Goal: Obtain resource: Download file/media

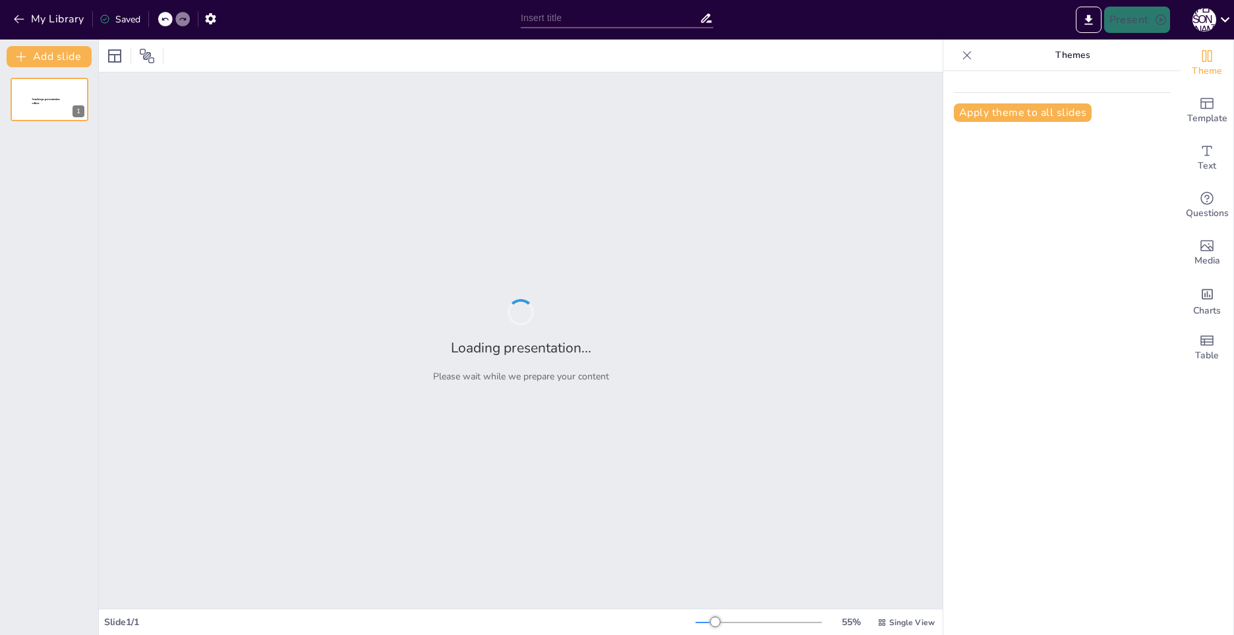
type input "Инновационные подходы к использованию наглядных материалов в системе дополнител…"
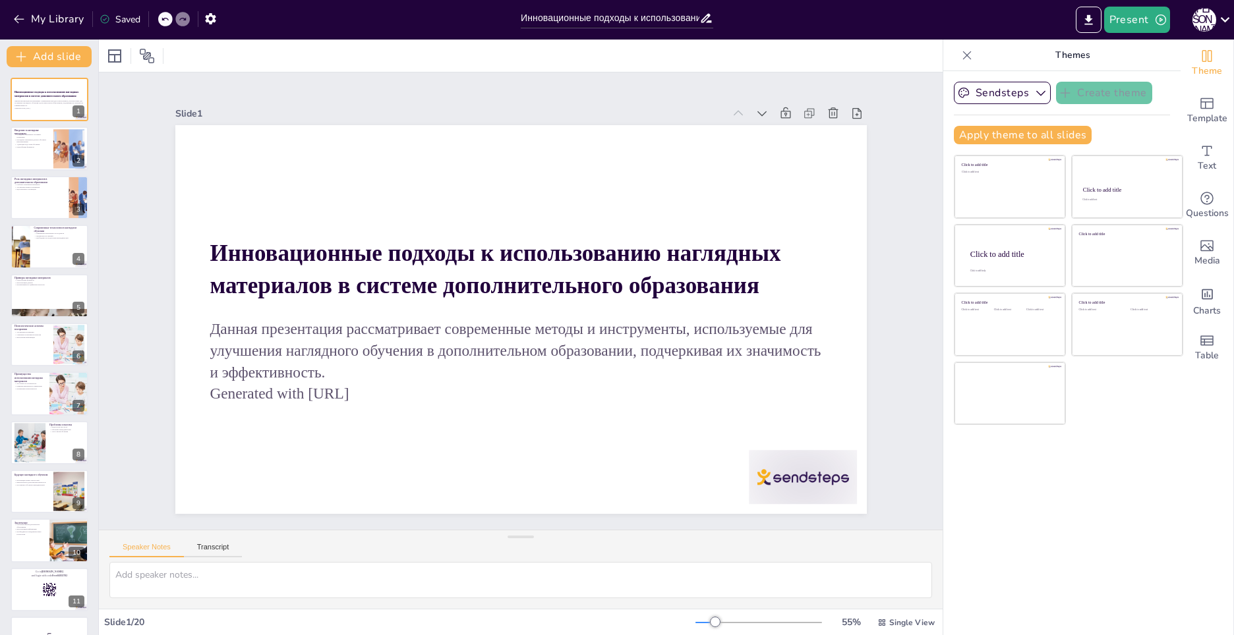
checkbox input "true"
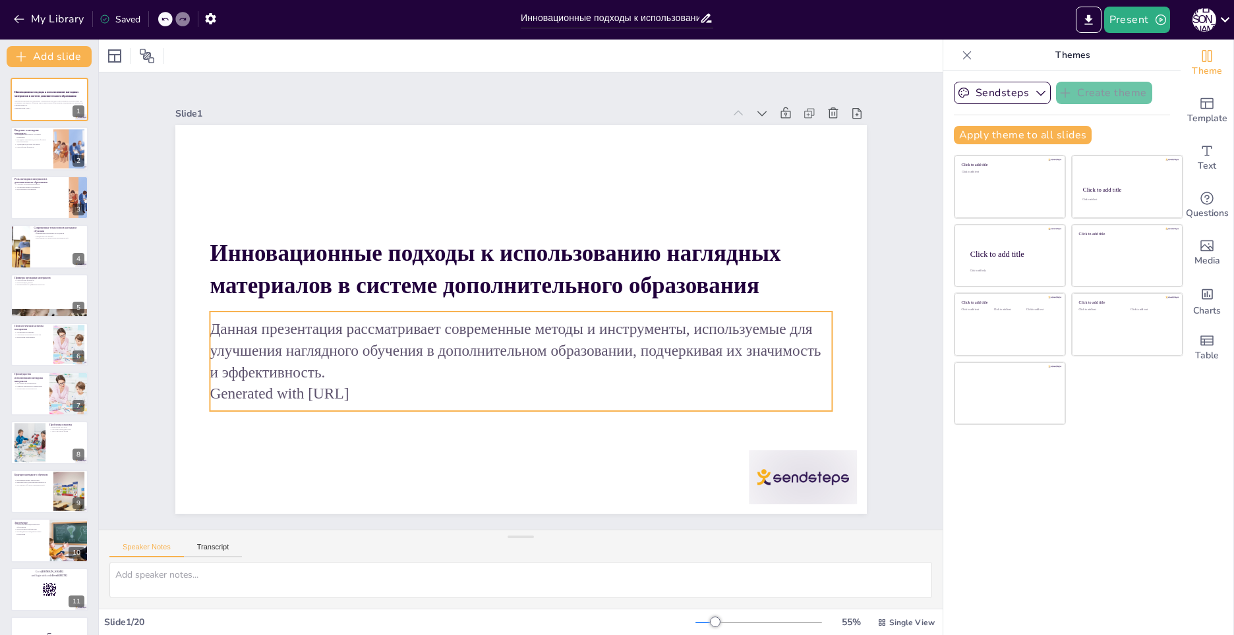
checkbox input "true"
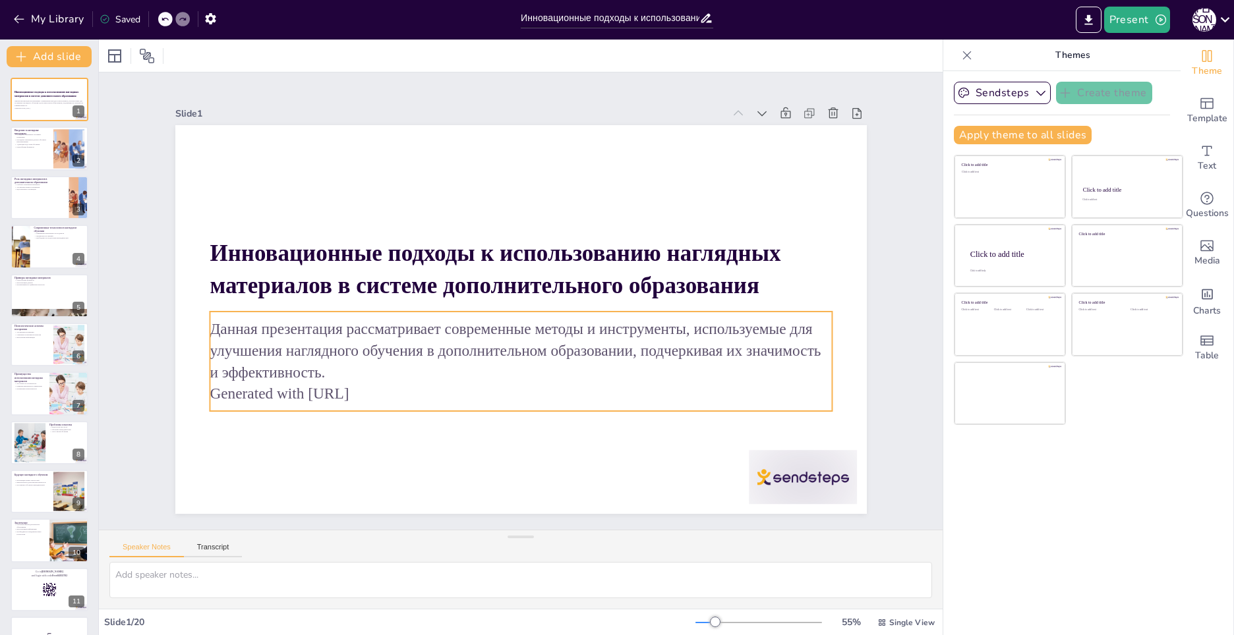
checkbox input "true"
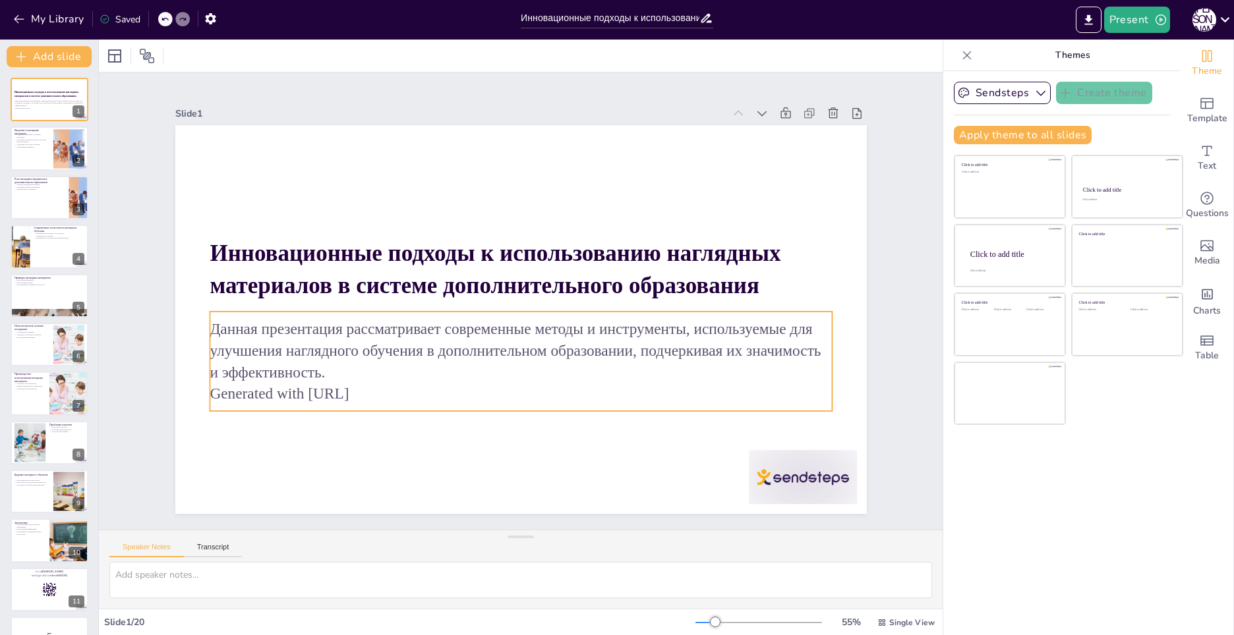
checkbox input "true"
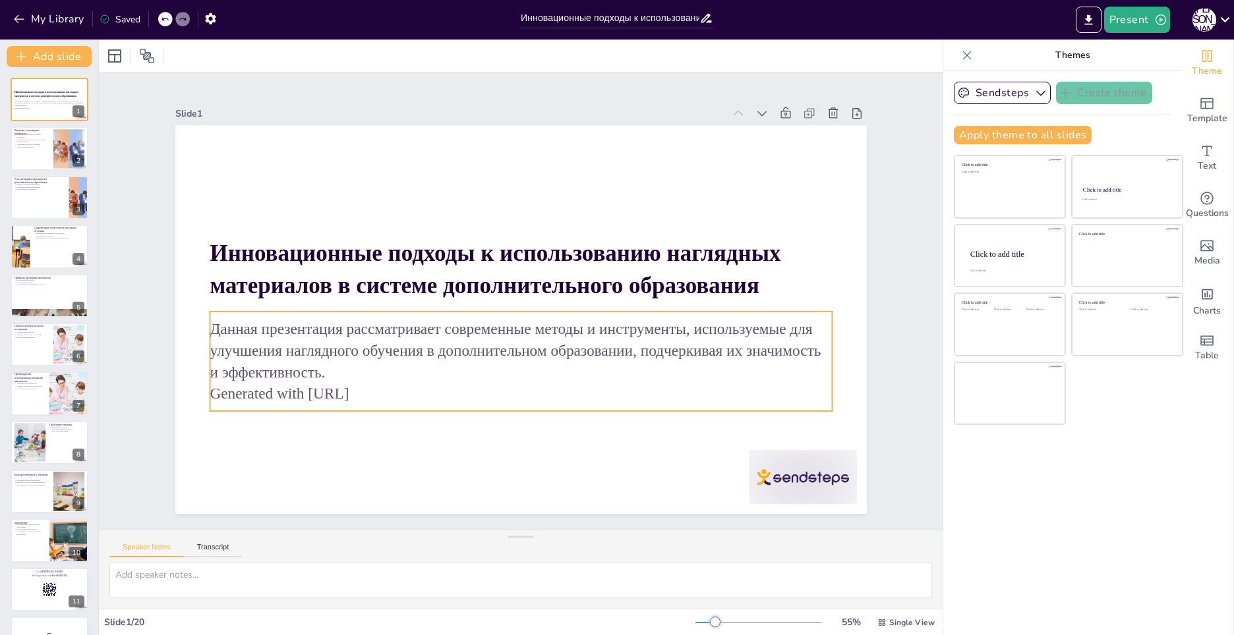
checkbox input "true"
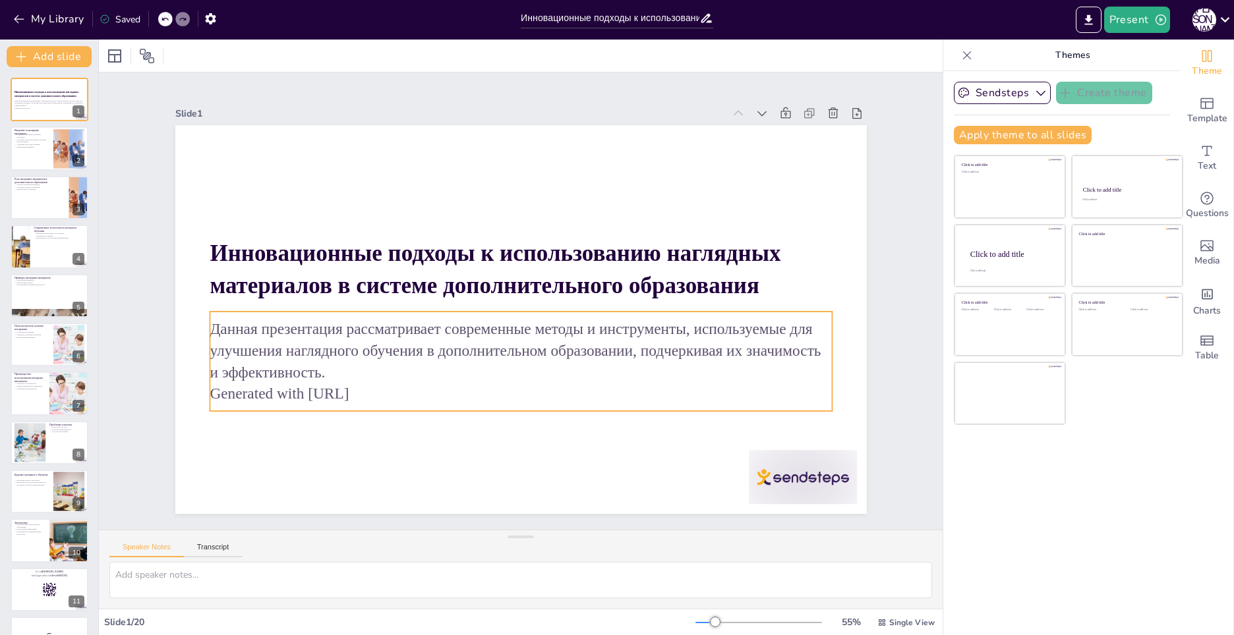
checkbox input "true"
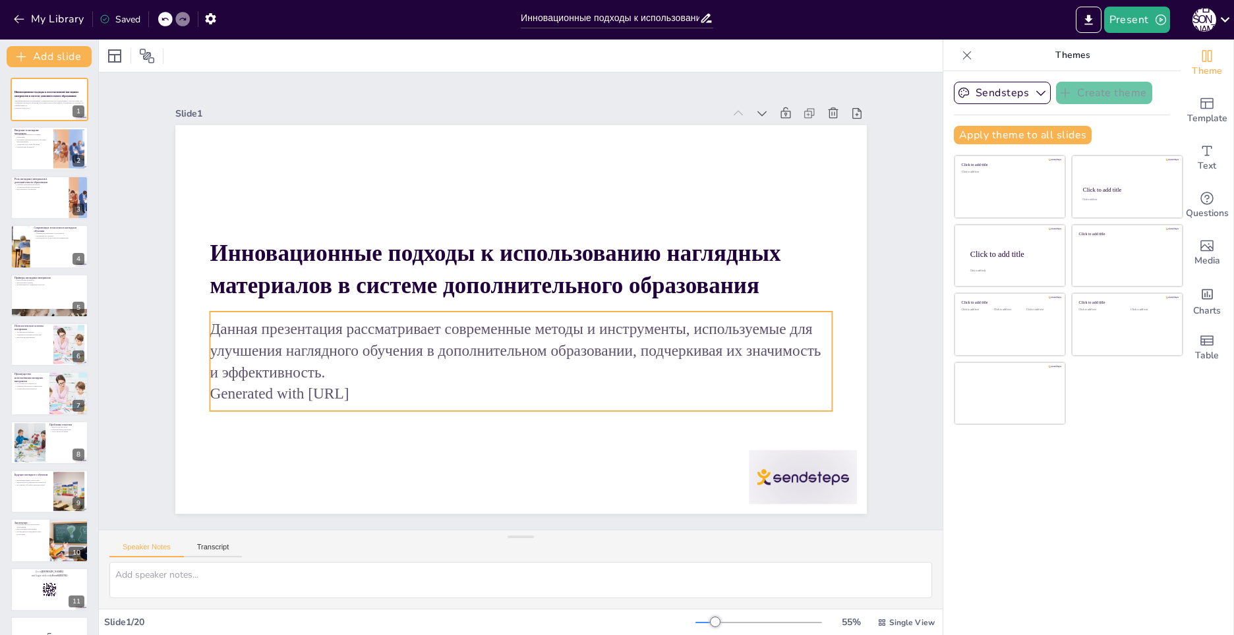
checkbox input "true"
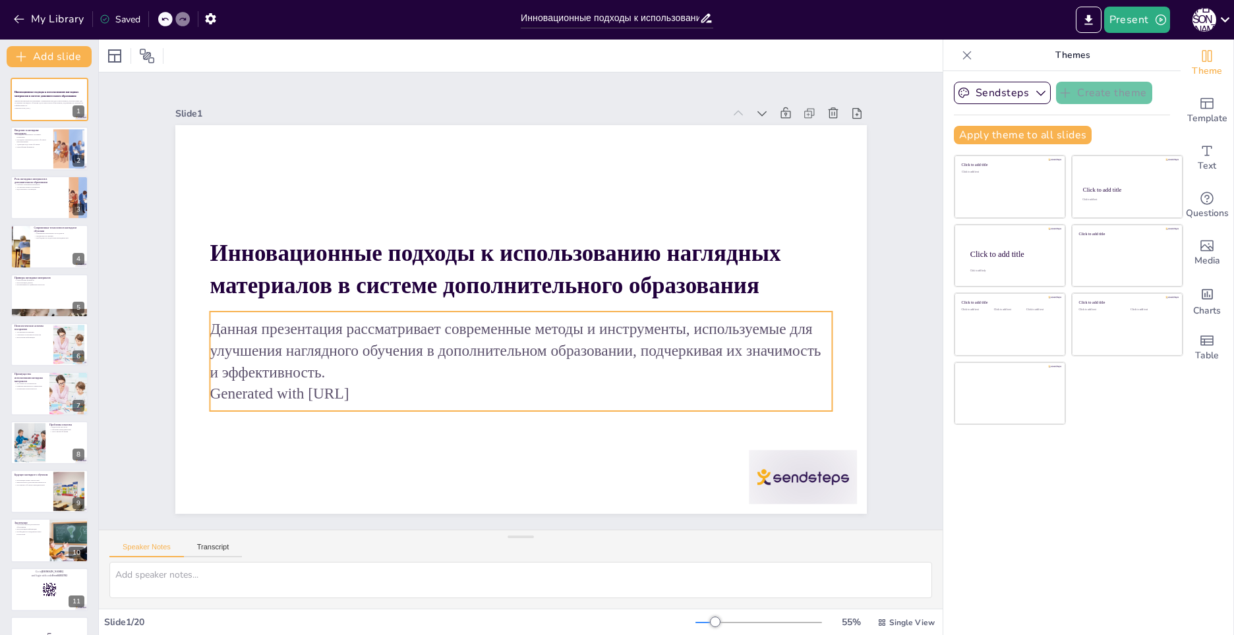
checkbox input "true"
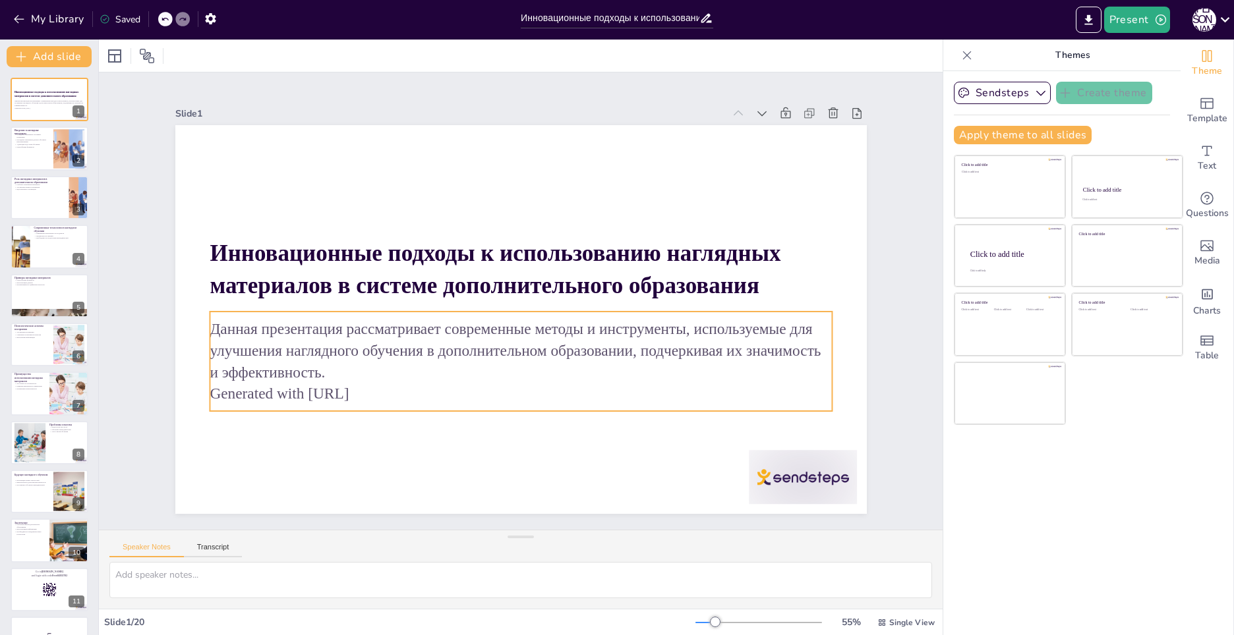
checkbox input "true"
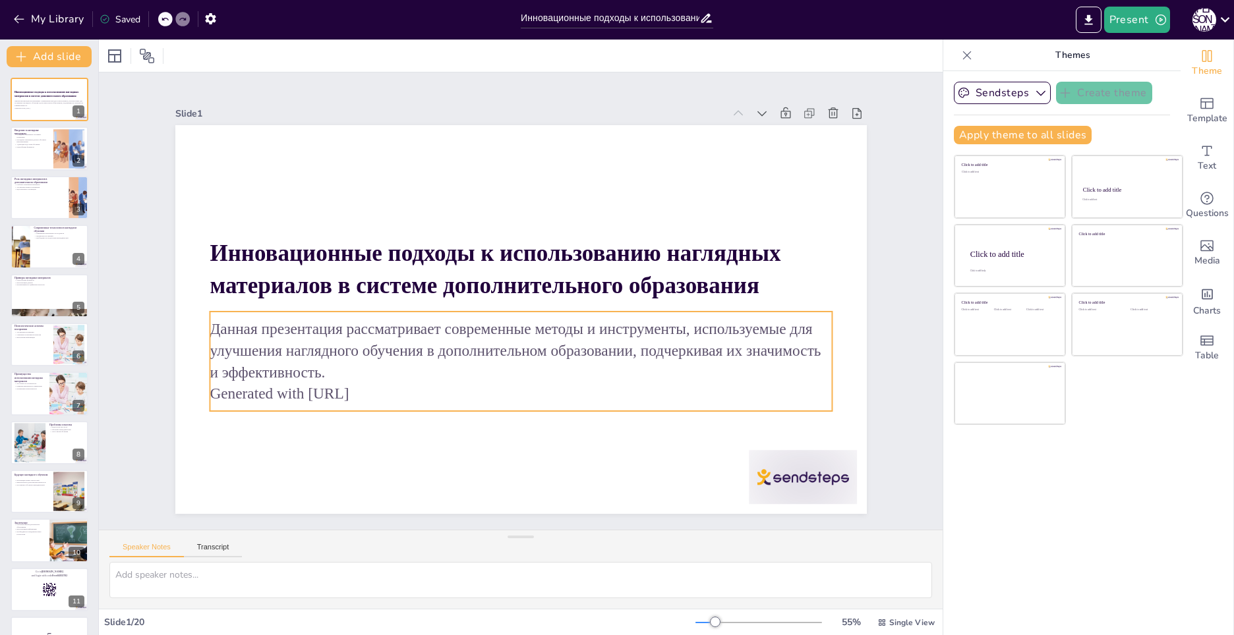
checkbox input "true"
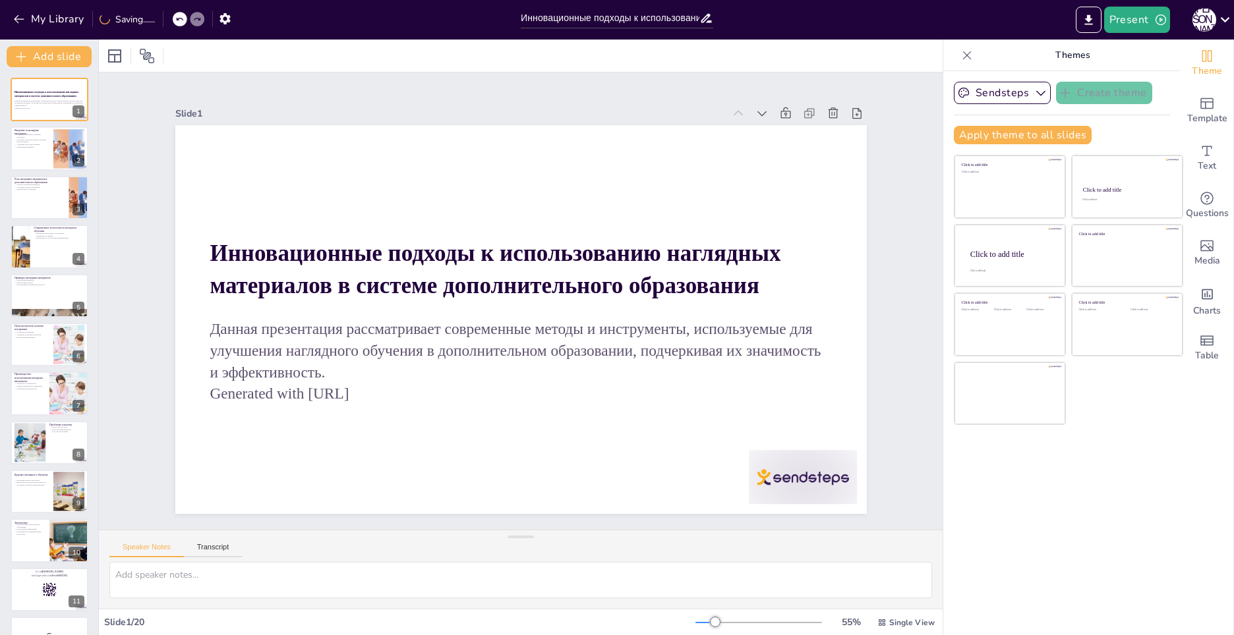
checkbox input "true"
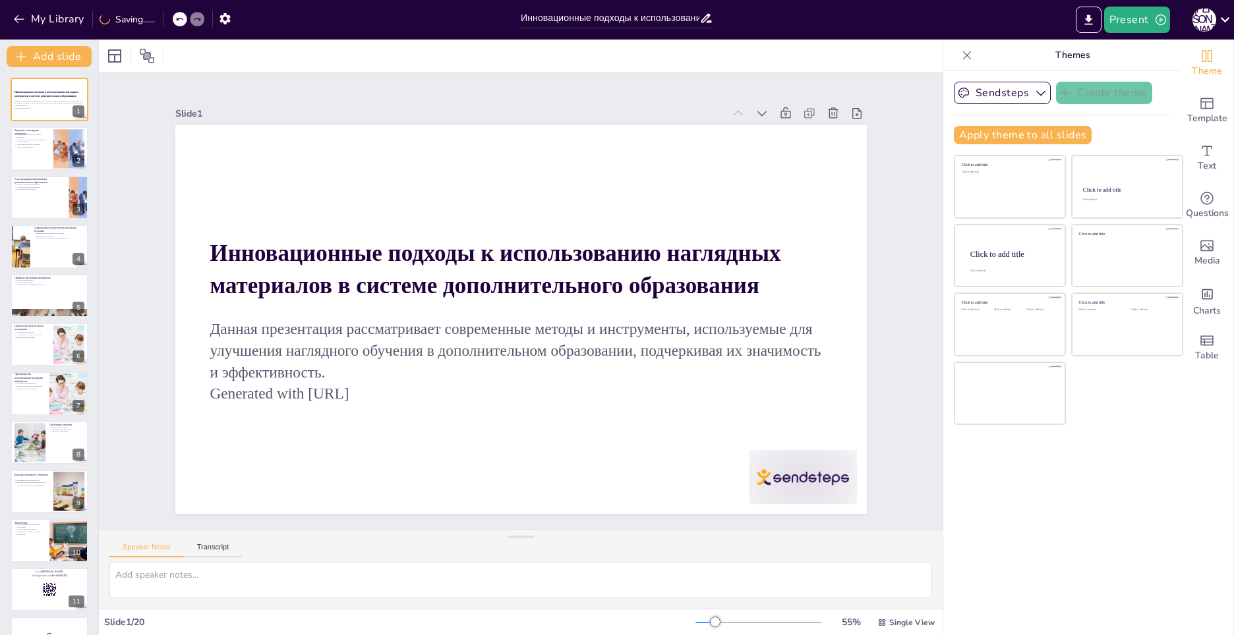
checkbox input "true"
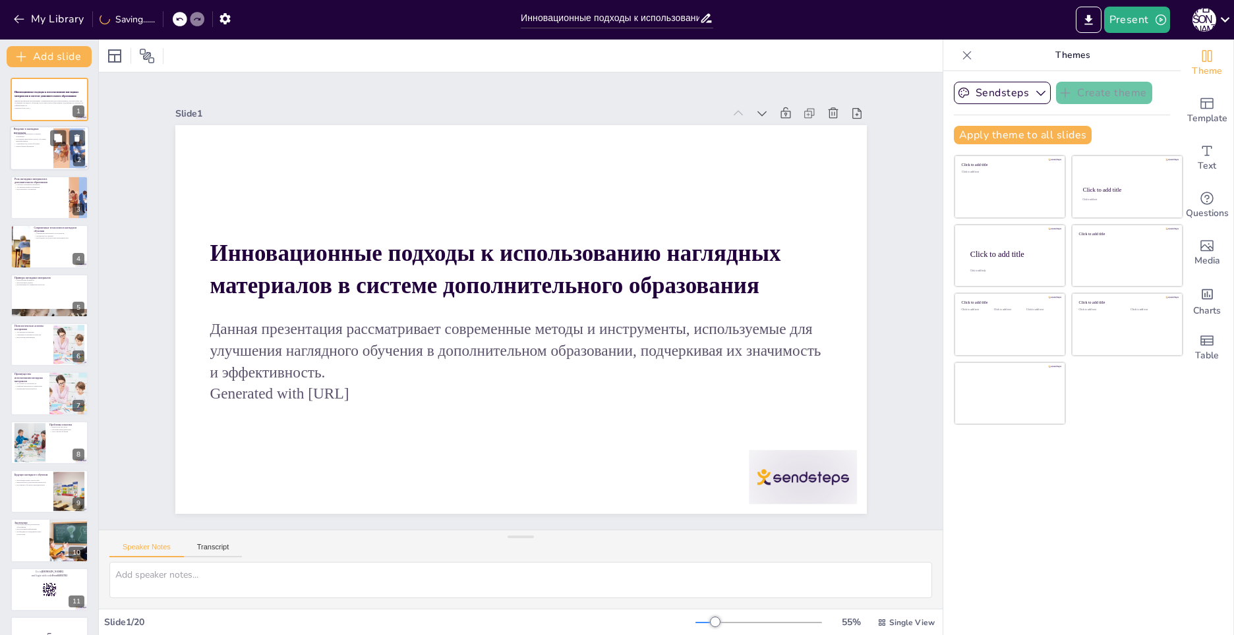
checkbox input "true"
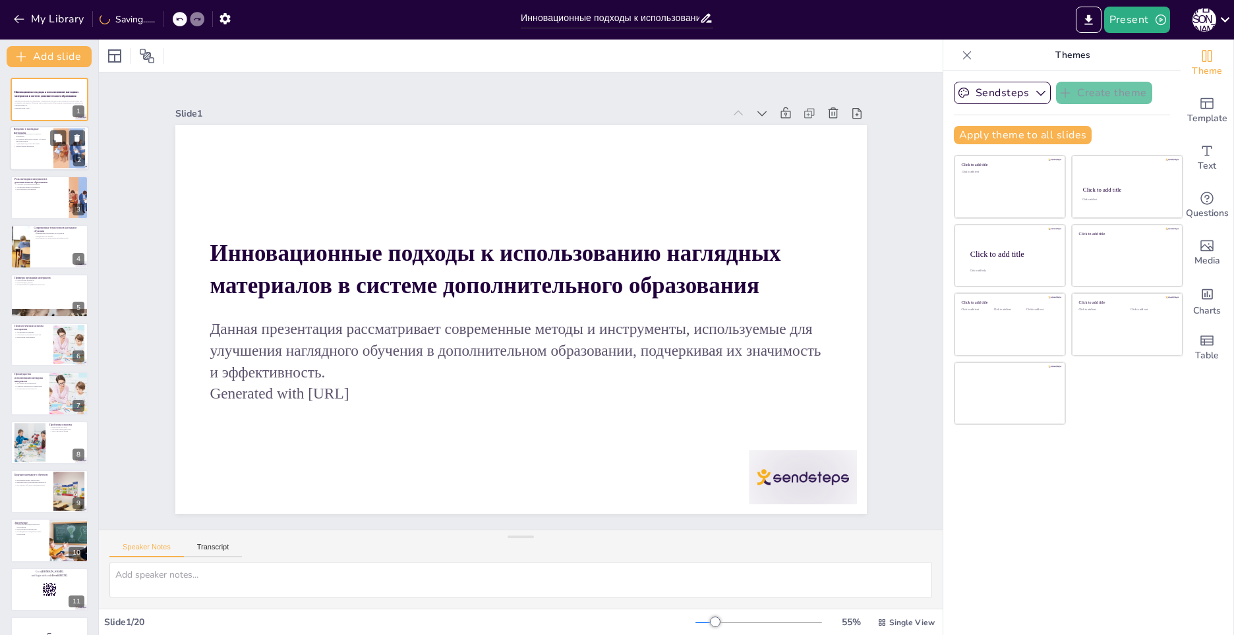
checkbox input "true"
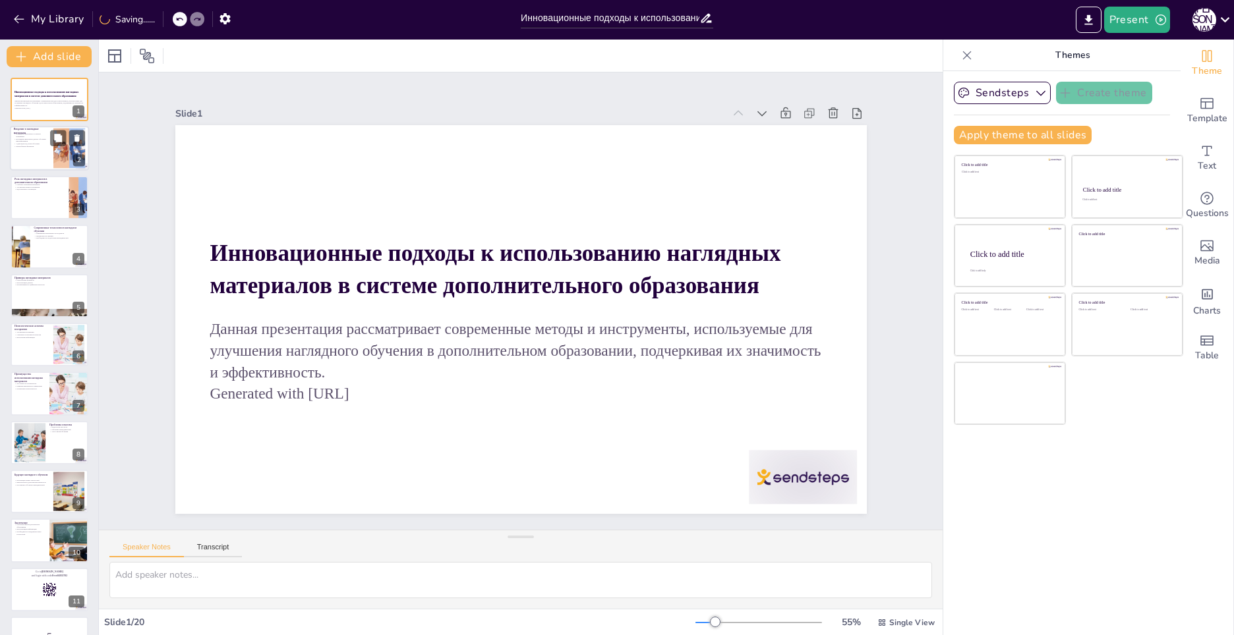
checkbox input "true"
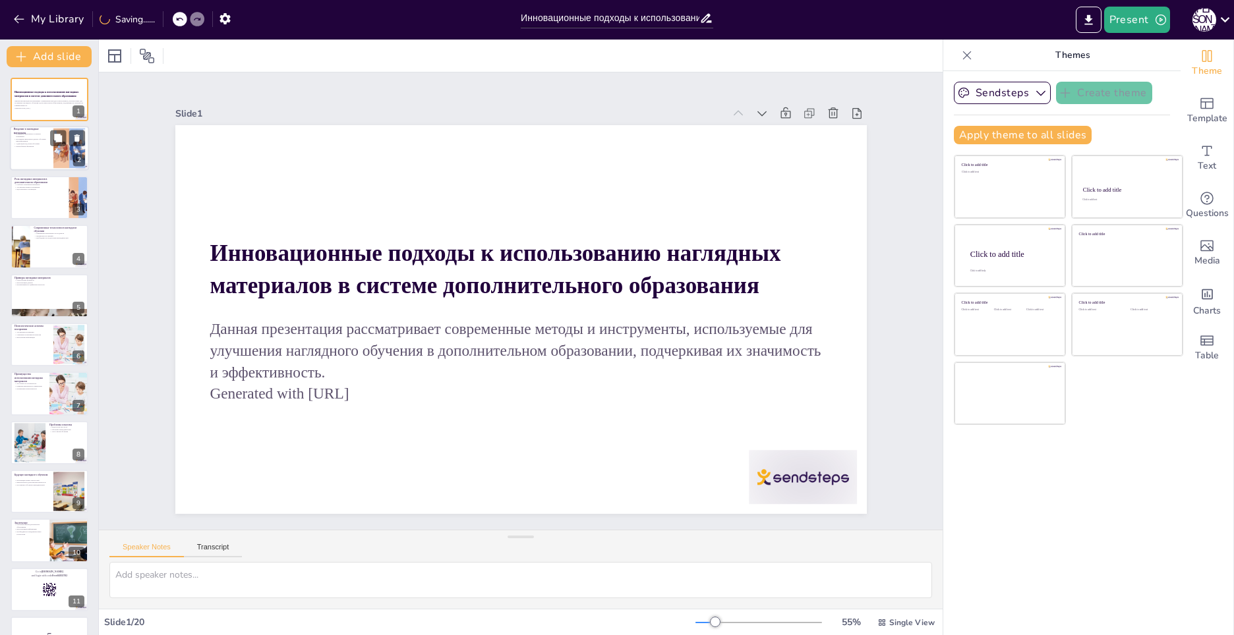
click at [36, 141] on p "Наглядные материалы делают обучение интерактивным" at bounding box center [32, 140] width 36 height 5
type textarea "Loremipsu dolorsita consecte adipiscin elits doeiusmodtem i utlaboree doloremag…"
checkbox input "true"
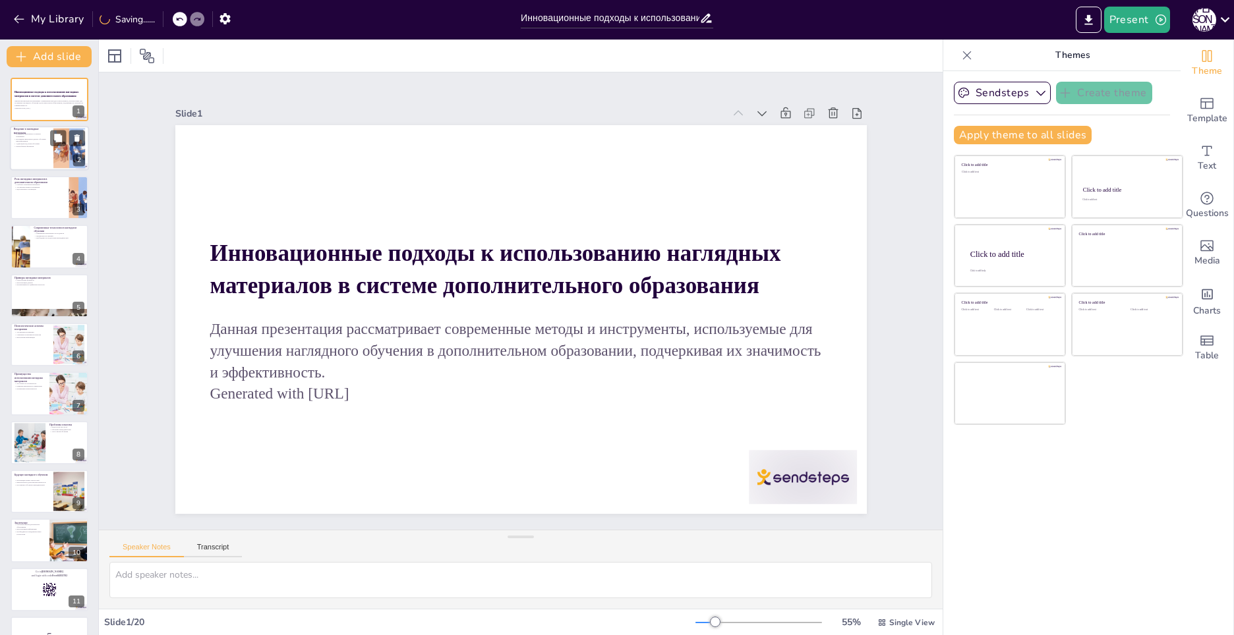
checkbox input "true"
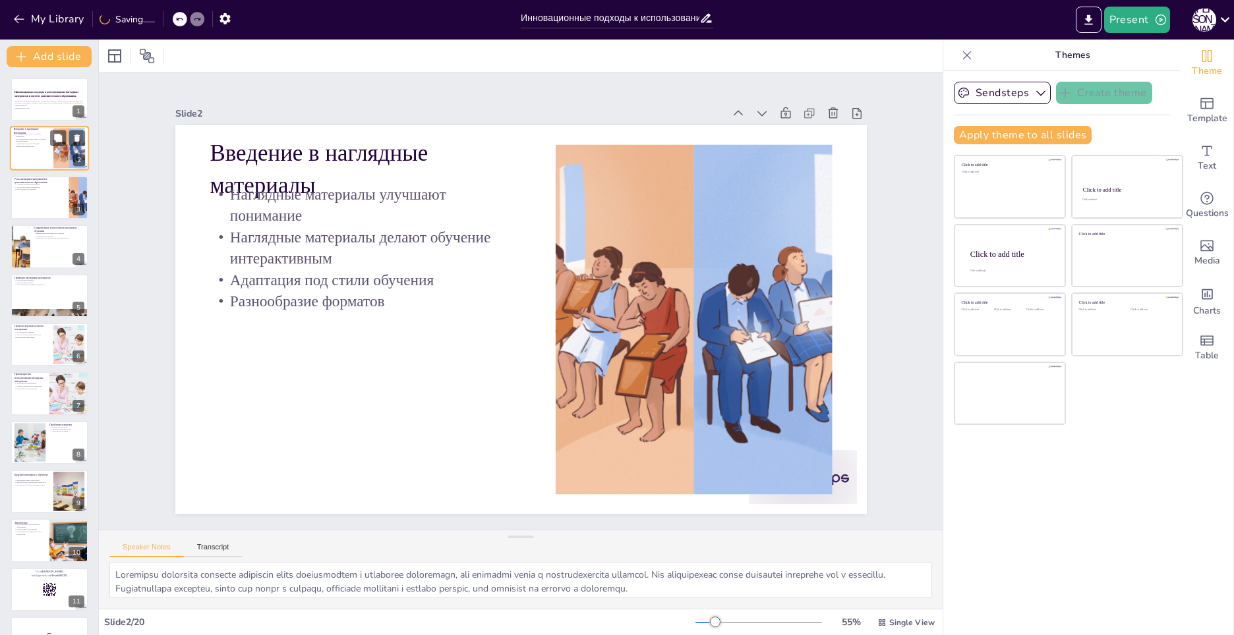
checkbox input "true"
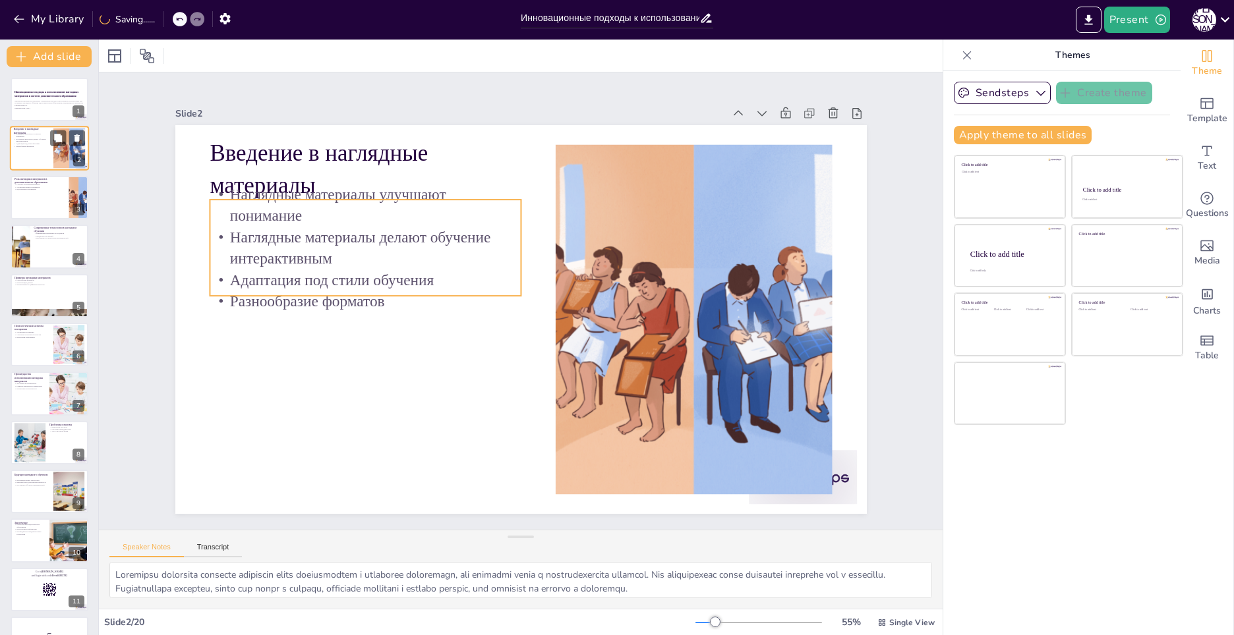
checkbox input "true"
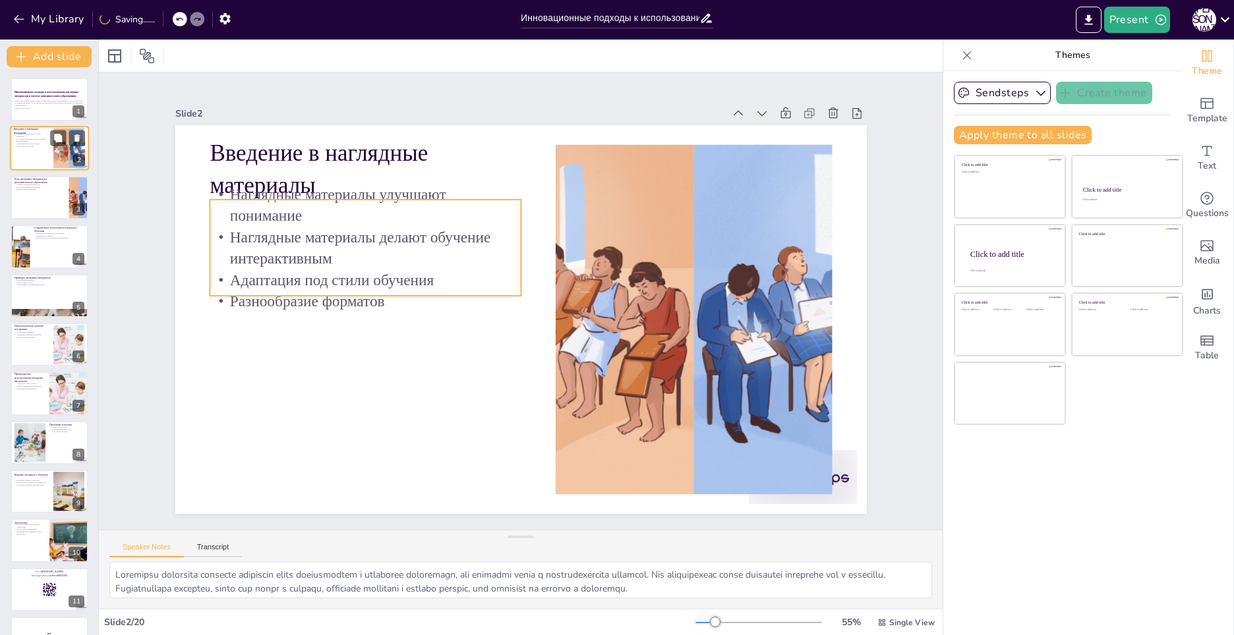
checkbox input "true"
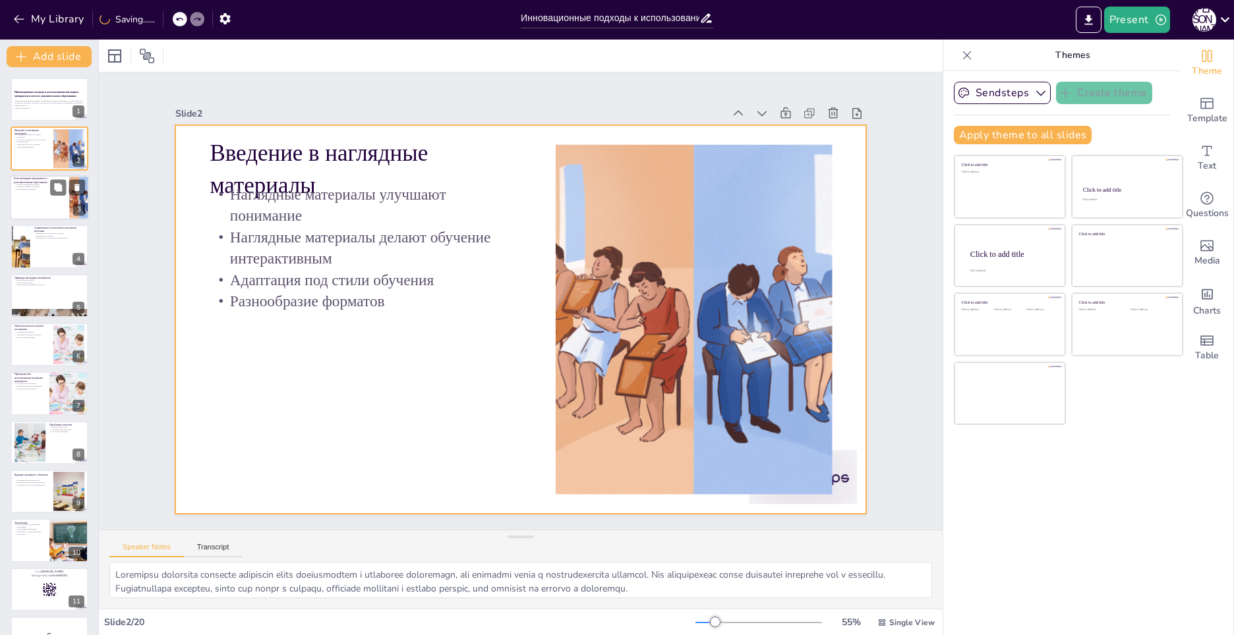
checkbox input "true"
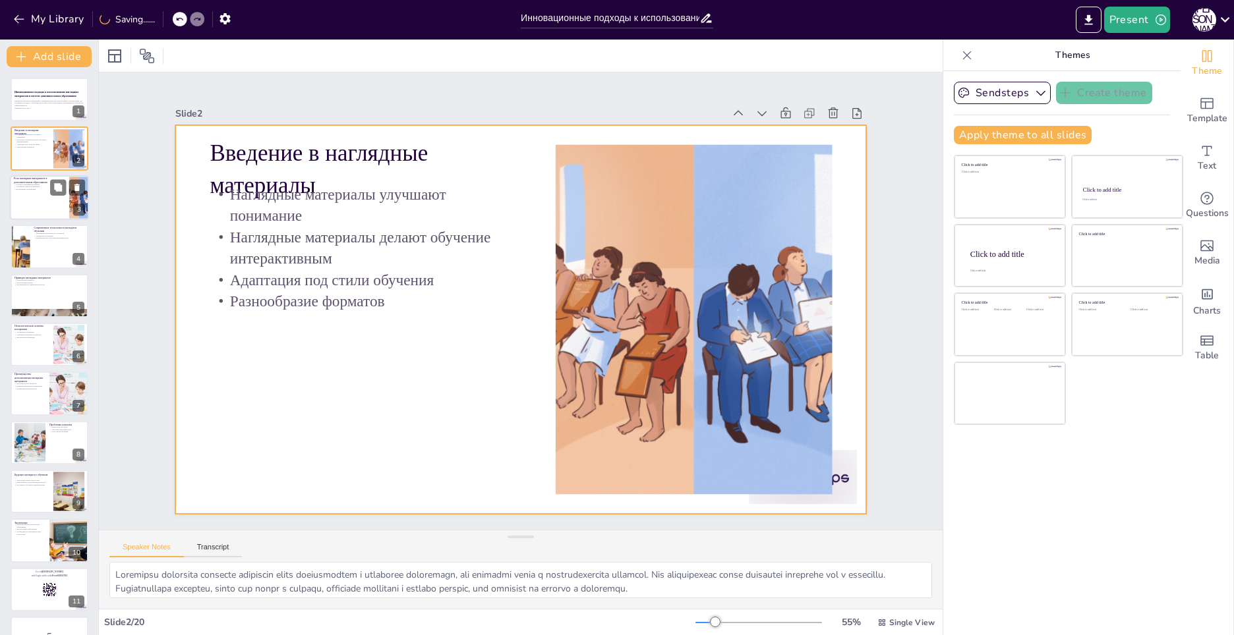
checkbox input "true"
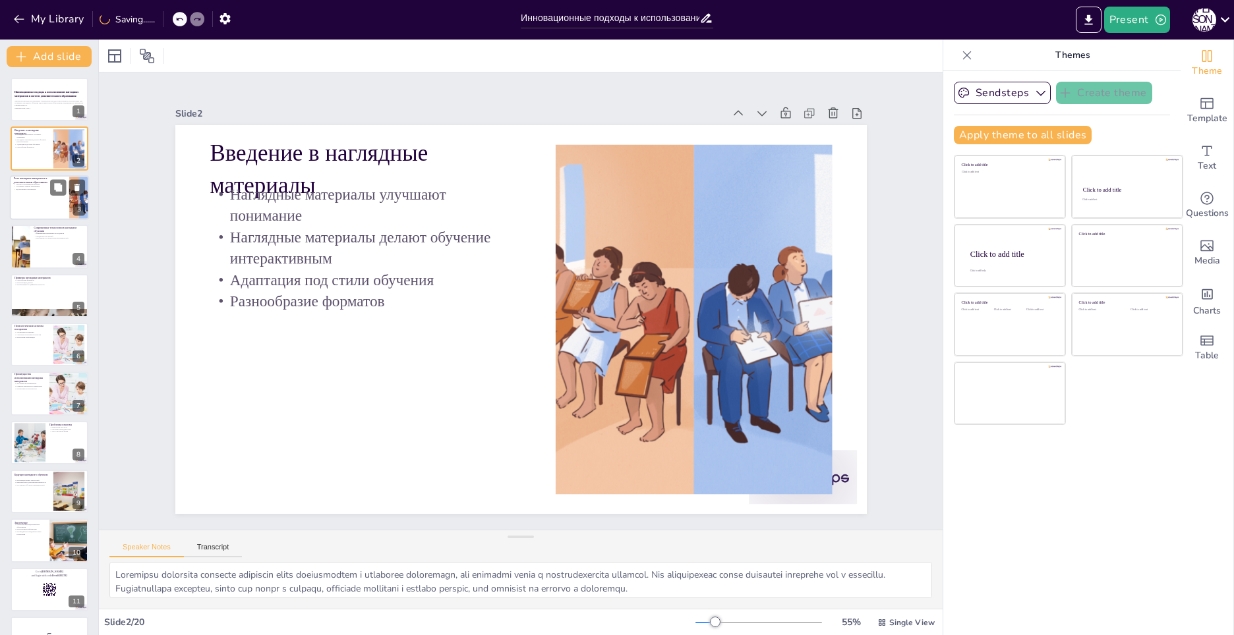
checkbox input "true"
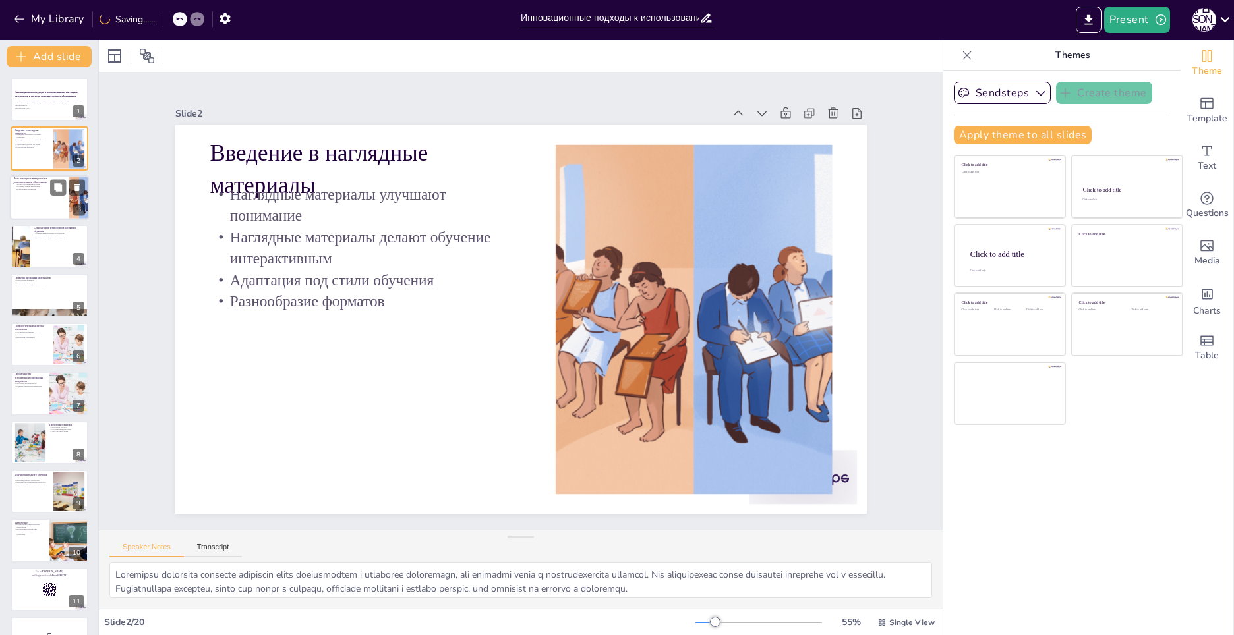
checkbox input "true"
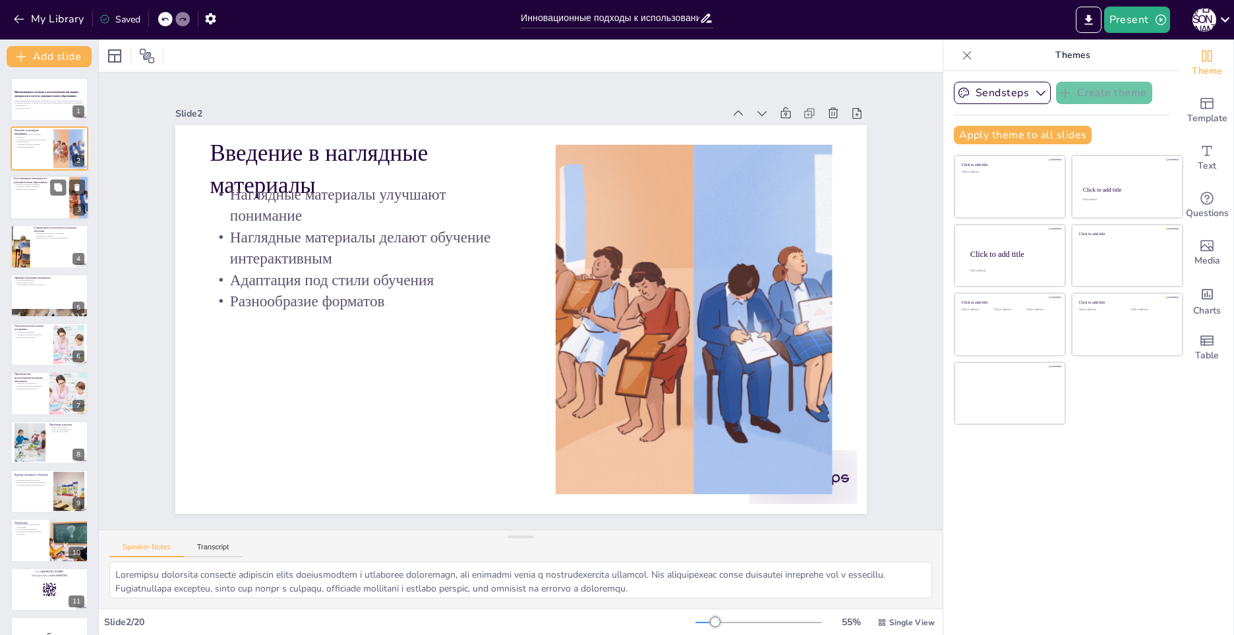
checkbox input "true"
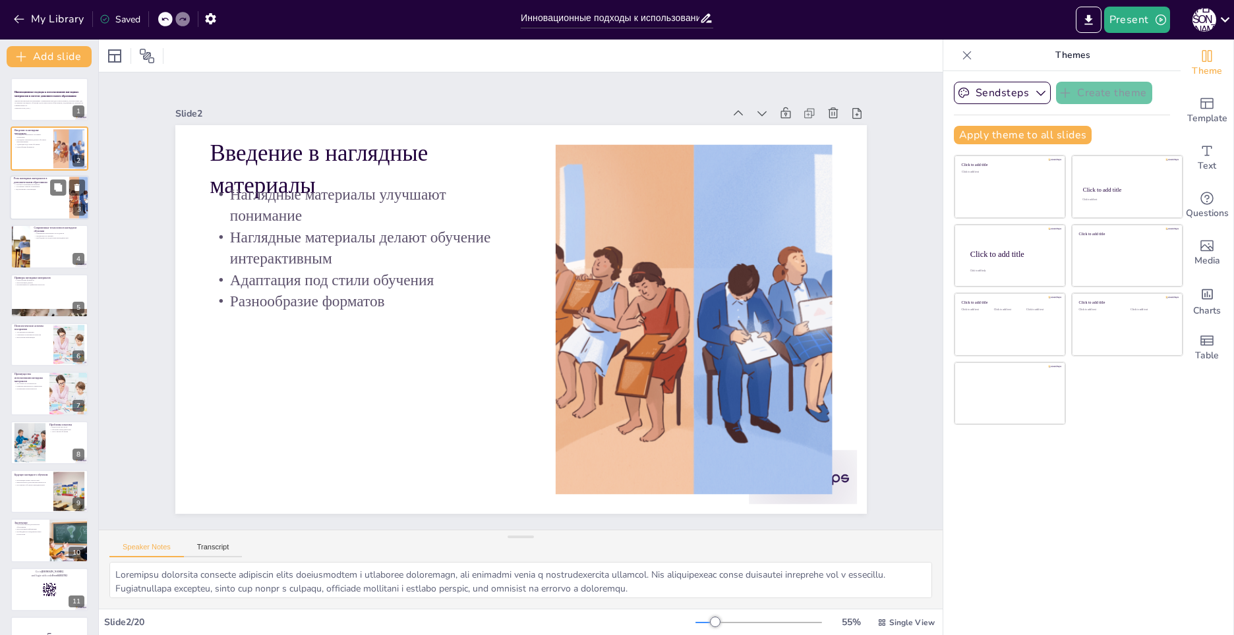
checkbox input "true"
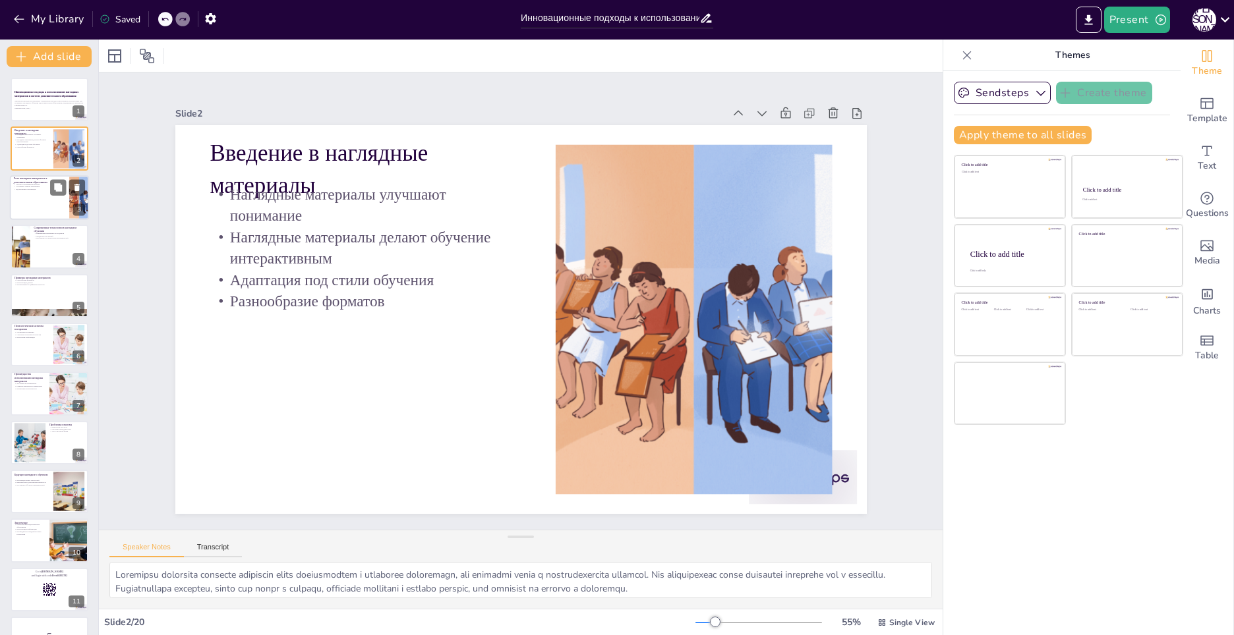
click at [47, 197] on div at bounding box center [49, 197] width 79 height 45
type textarea "Наглядные материалы помогают студентам глубже усваивать информацию, что особенн…"
checkbox input "true"
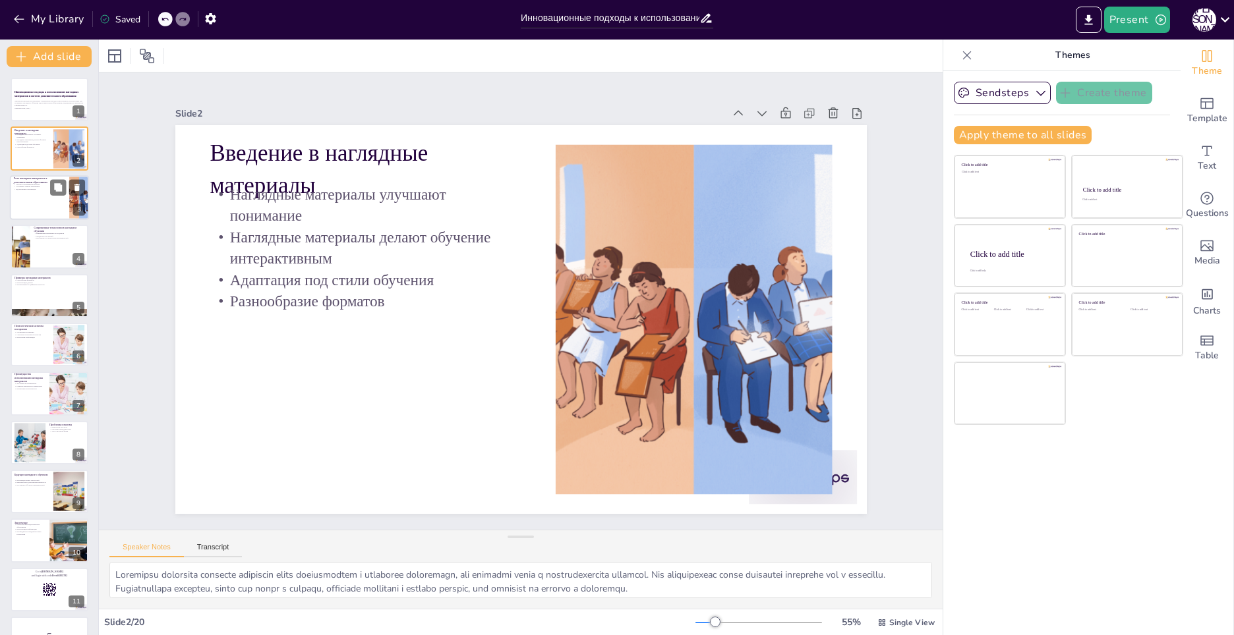
checkbox input "true"
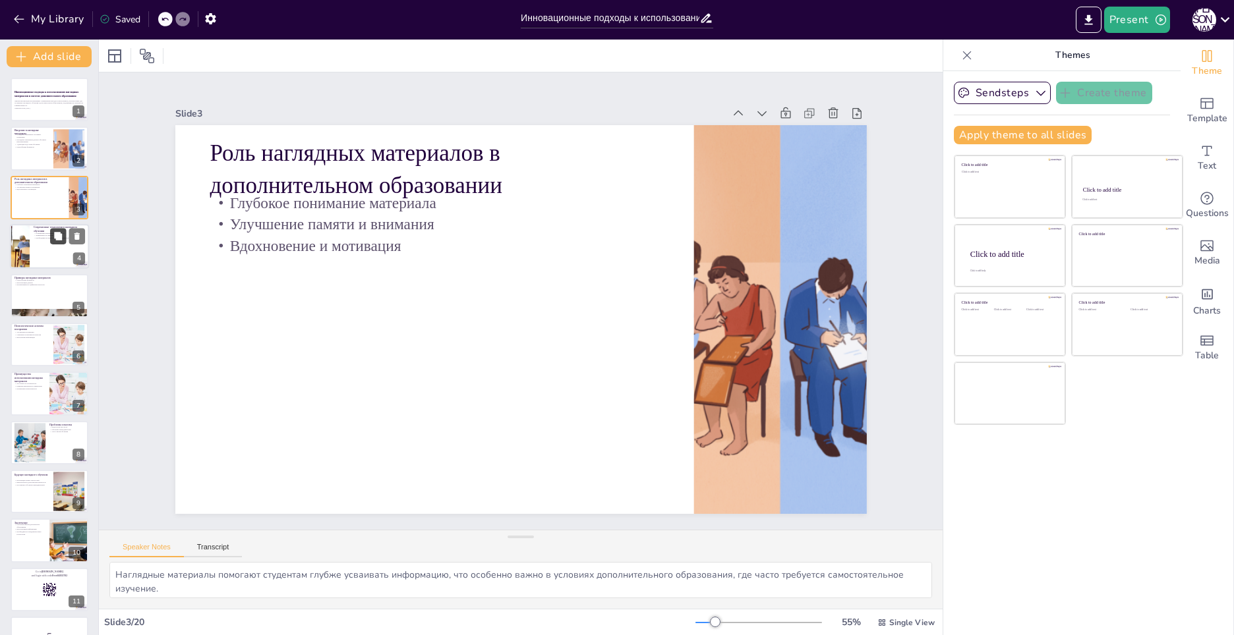
checkbox input "true"
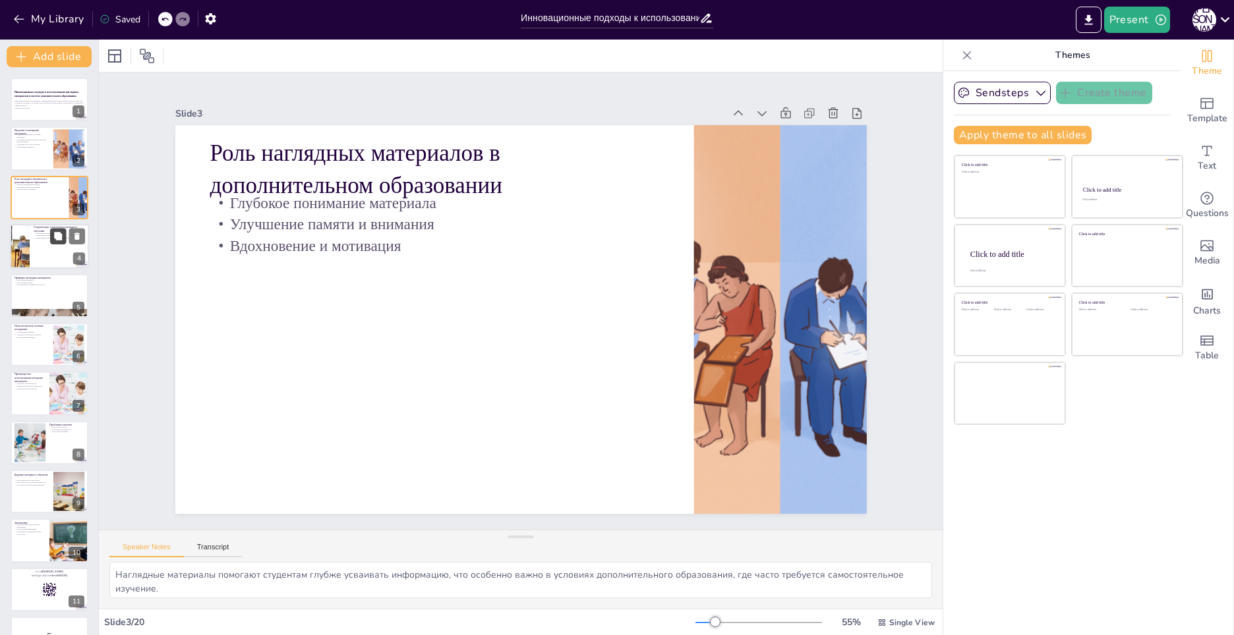
checkbox input "true"
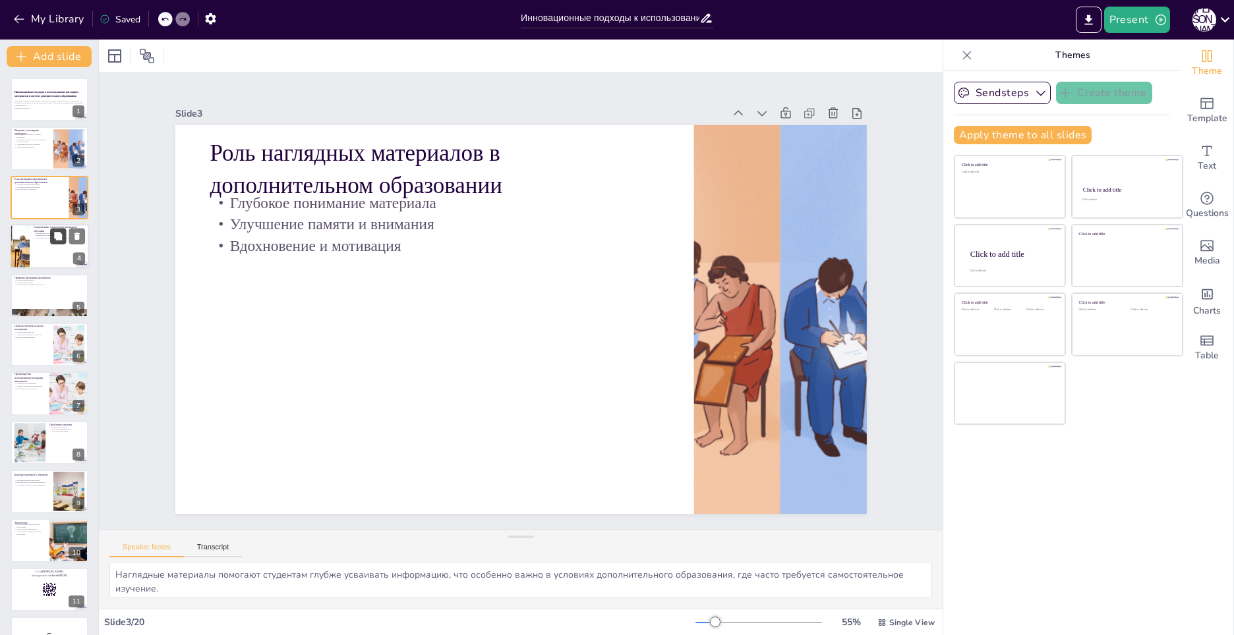
checkbox input "true"
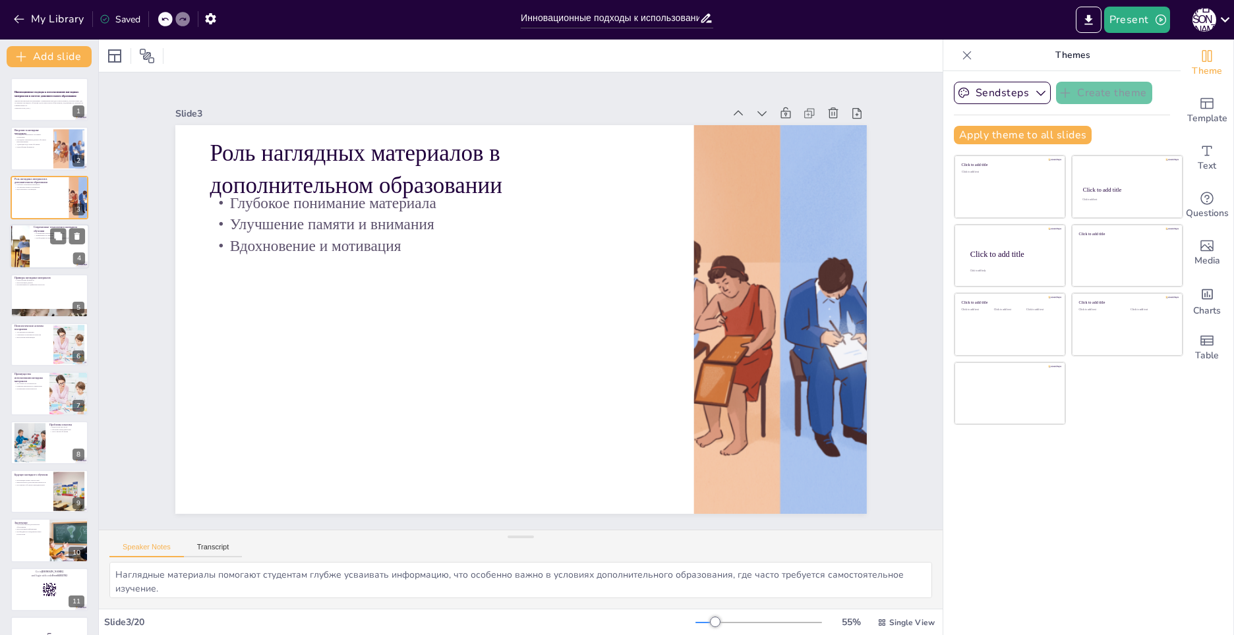
checkbox input "true"
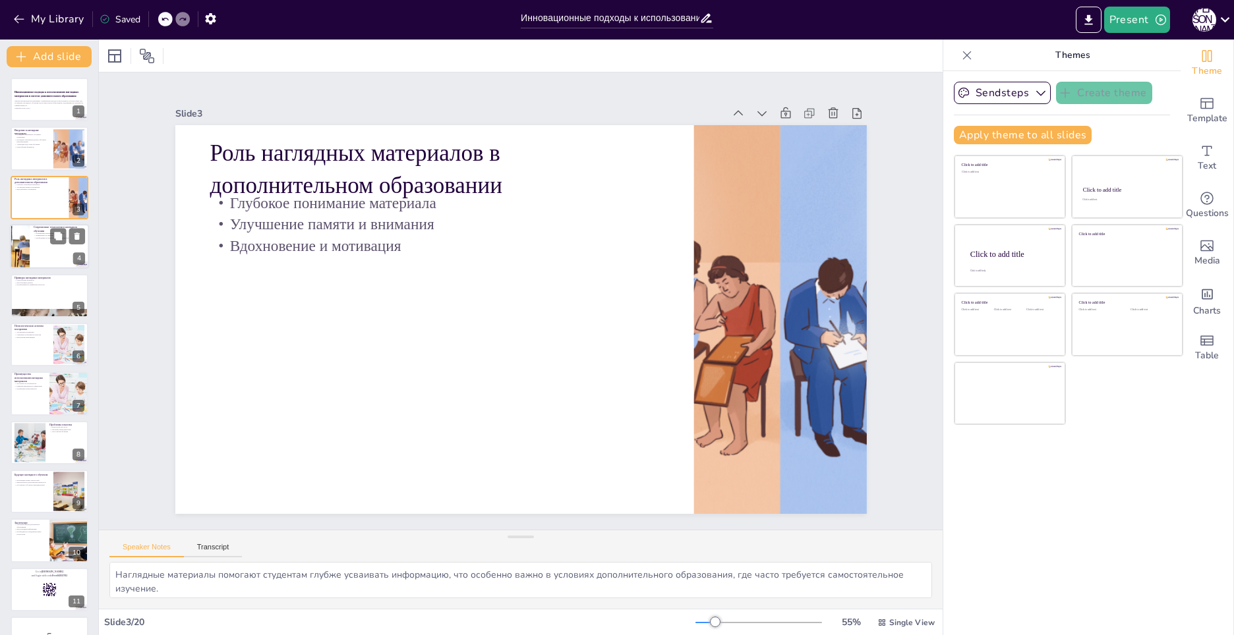
click at [55, 252] on div at bounding box center [49, 246] width 79 height 45
type textarea "Использование современных технологий в наглядном обучении позволяет преподавате…"
checkbox input "true"
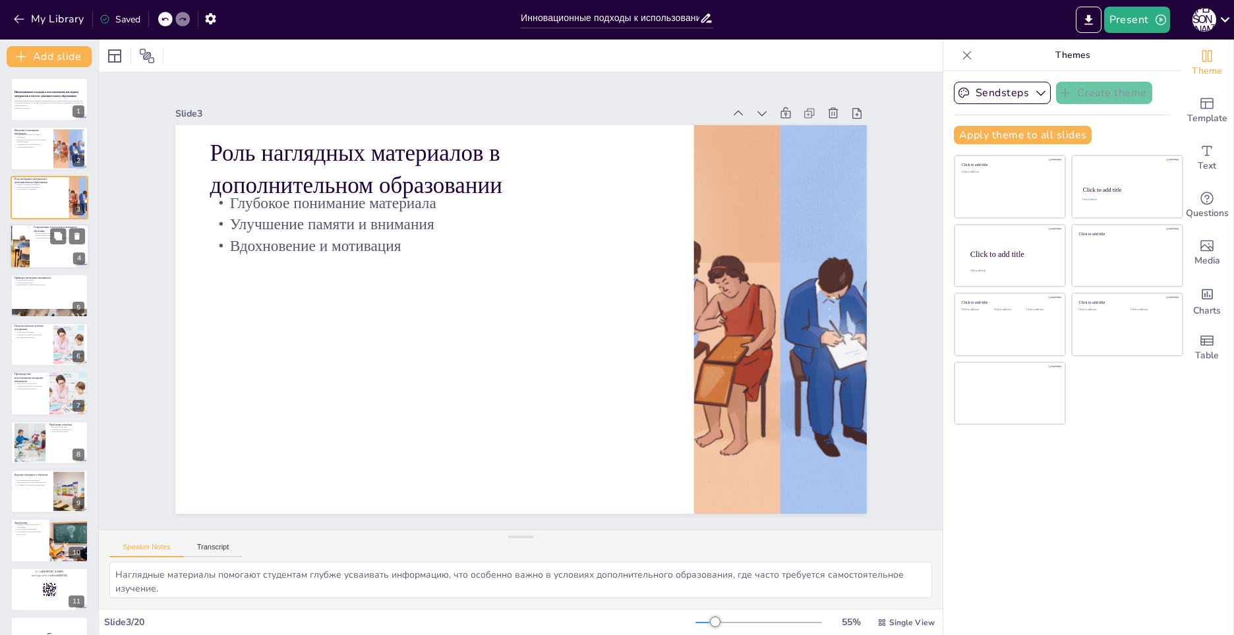
checkbox input "true"
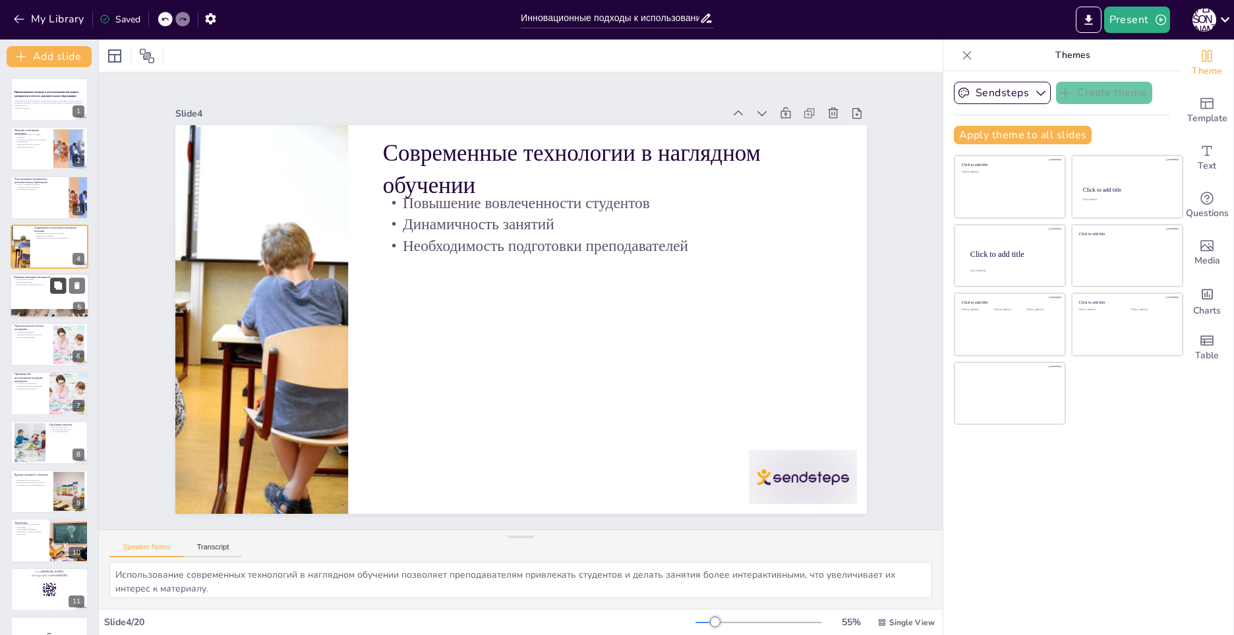
checkbox input "true"
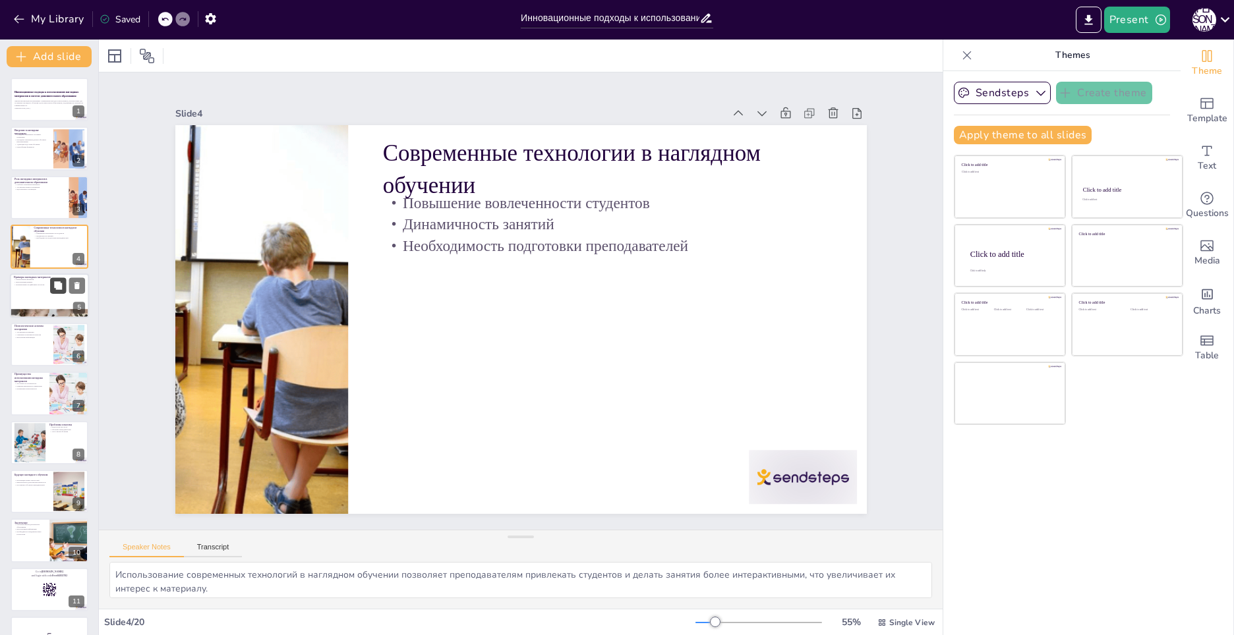
checkbox input "true"
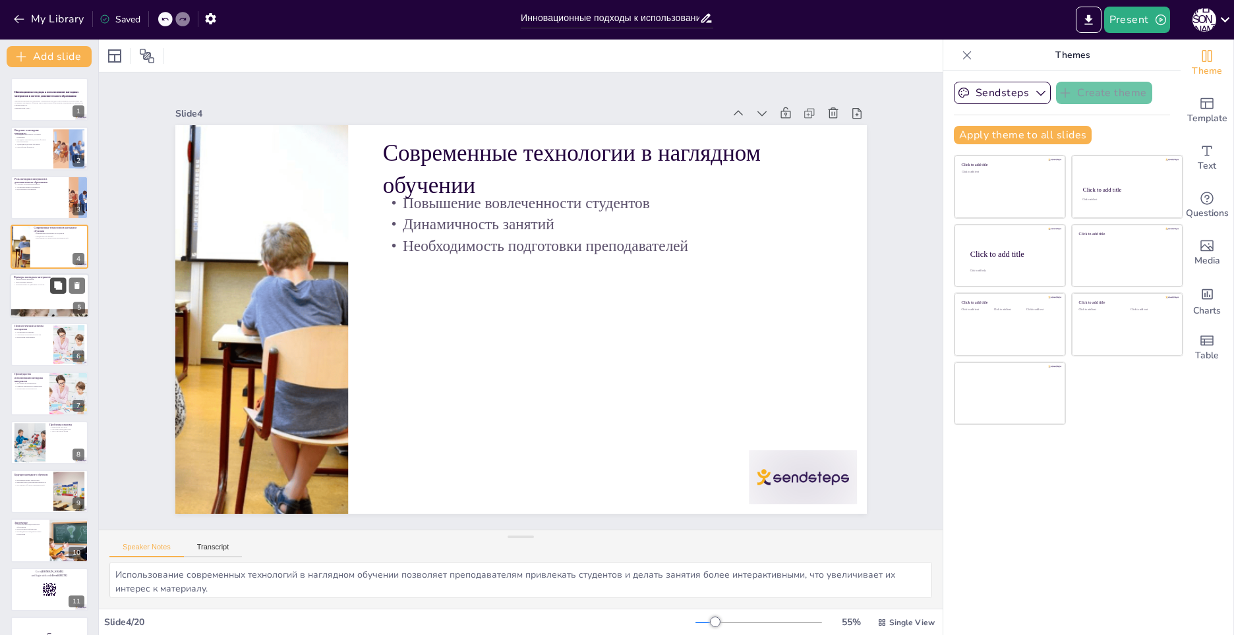
checkbox input "true"
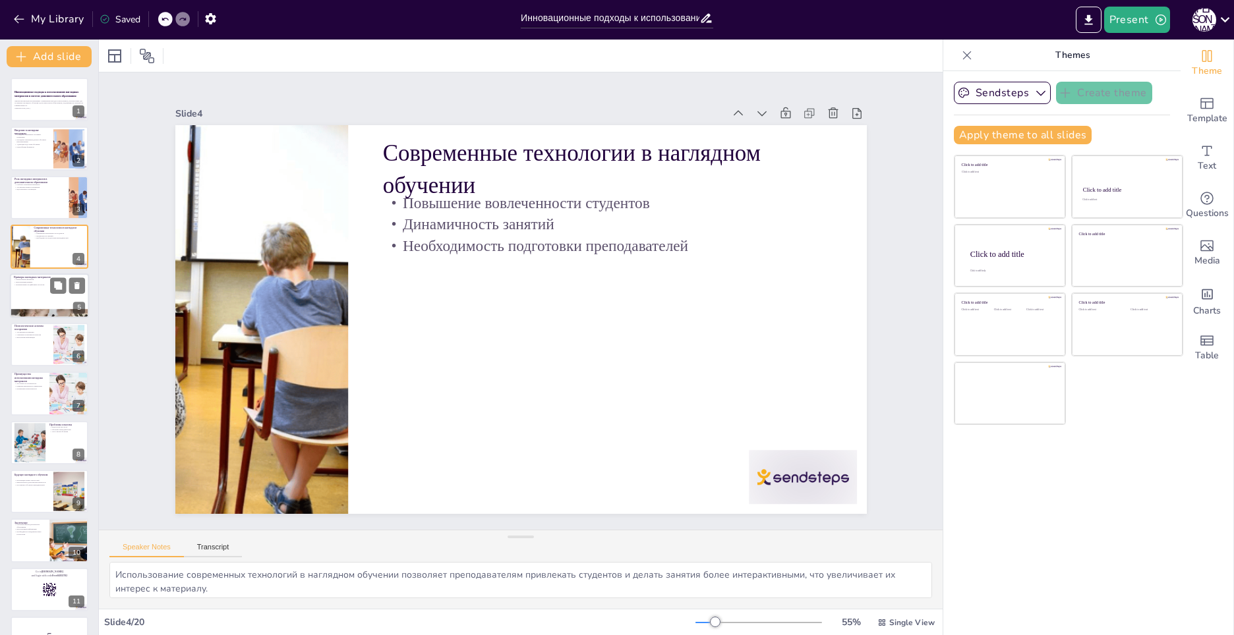
checkbox input "true"
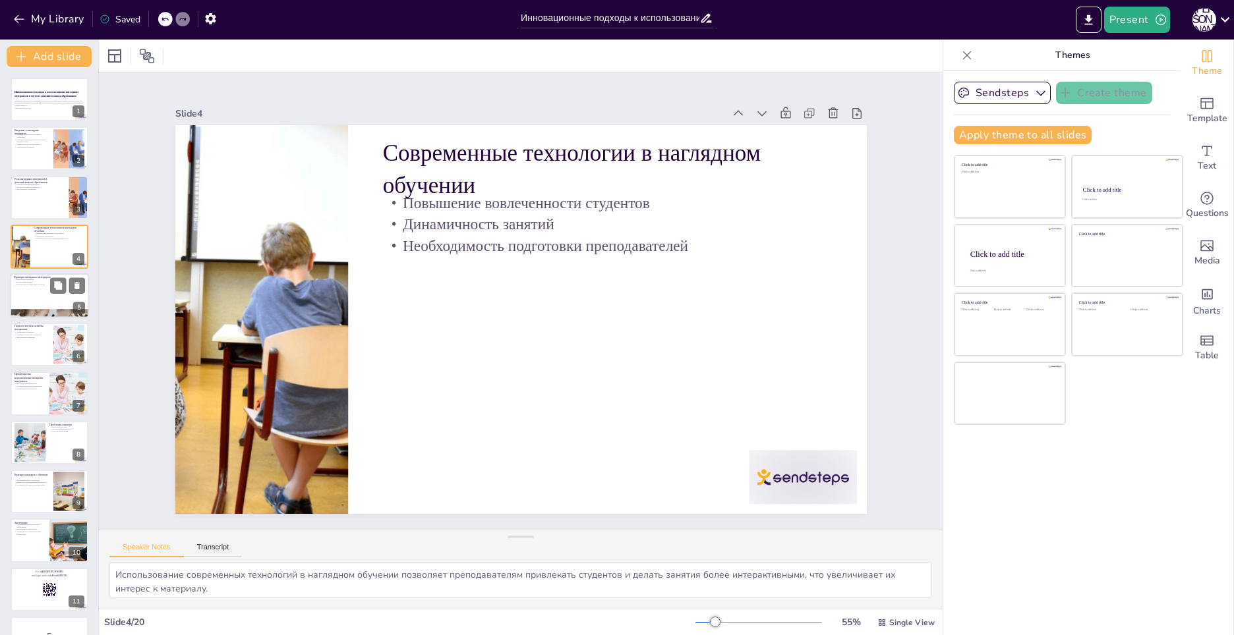
checkbox input "true"
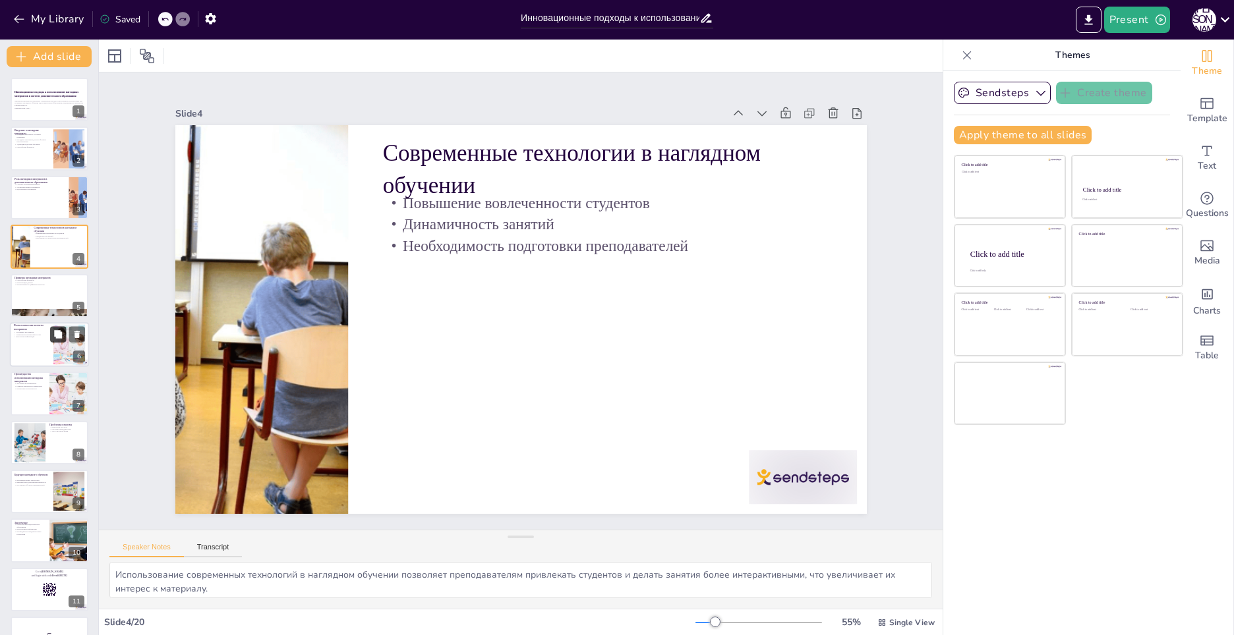
checkbox input "true"
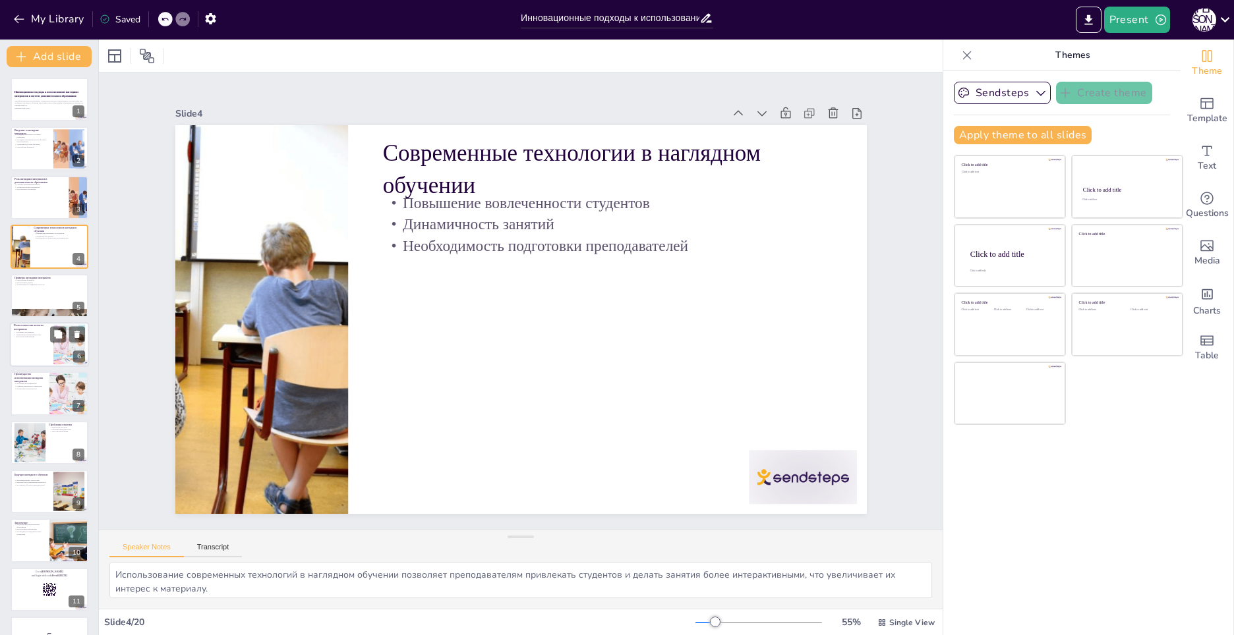
checkbox input "true"
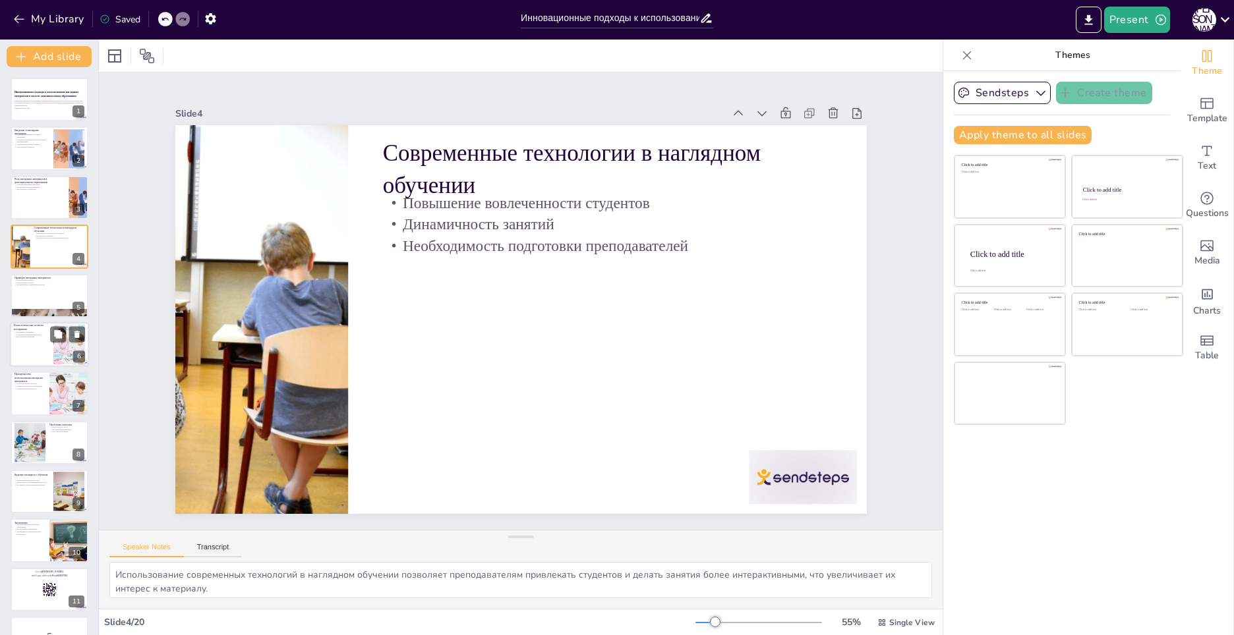
click at [59, 353] on div at bounding box center [69, 345] width 60 height 40
type textarea "Наглядные материалы способствуют улучшению восприятия информации и помогают сту…"
checkbox input "true"
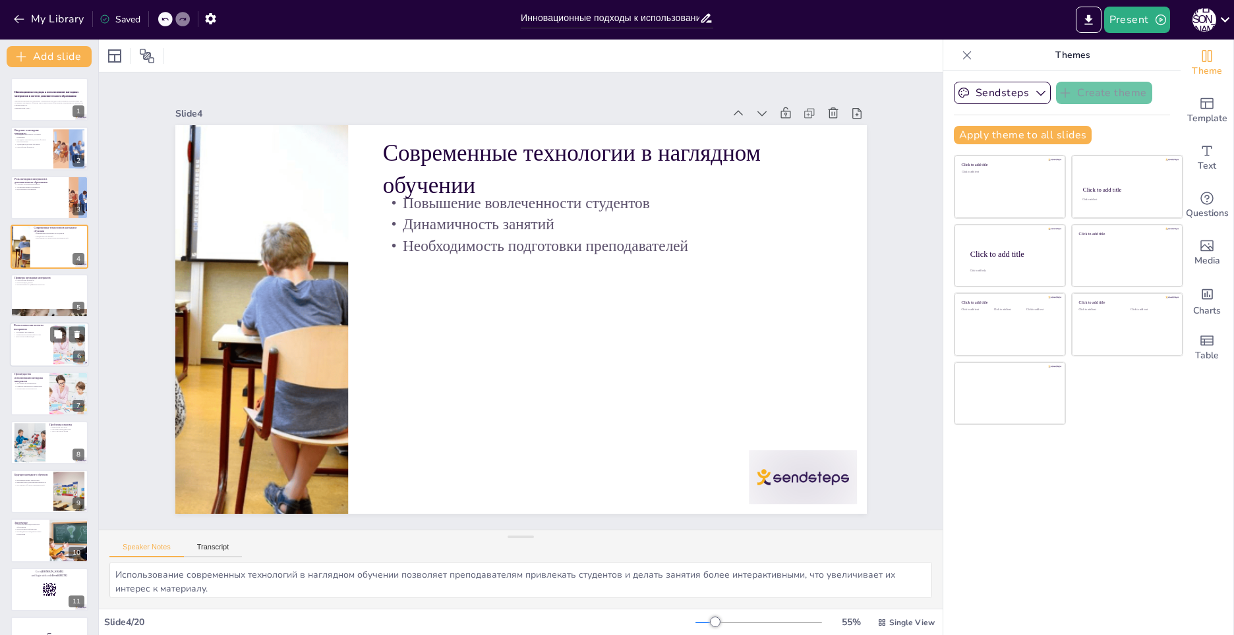
checkbox input "true"
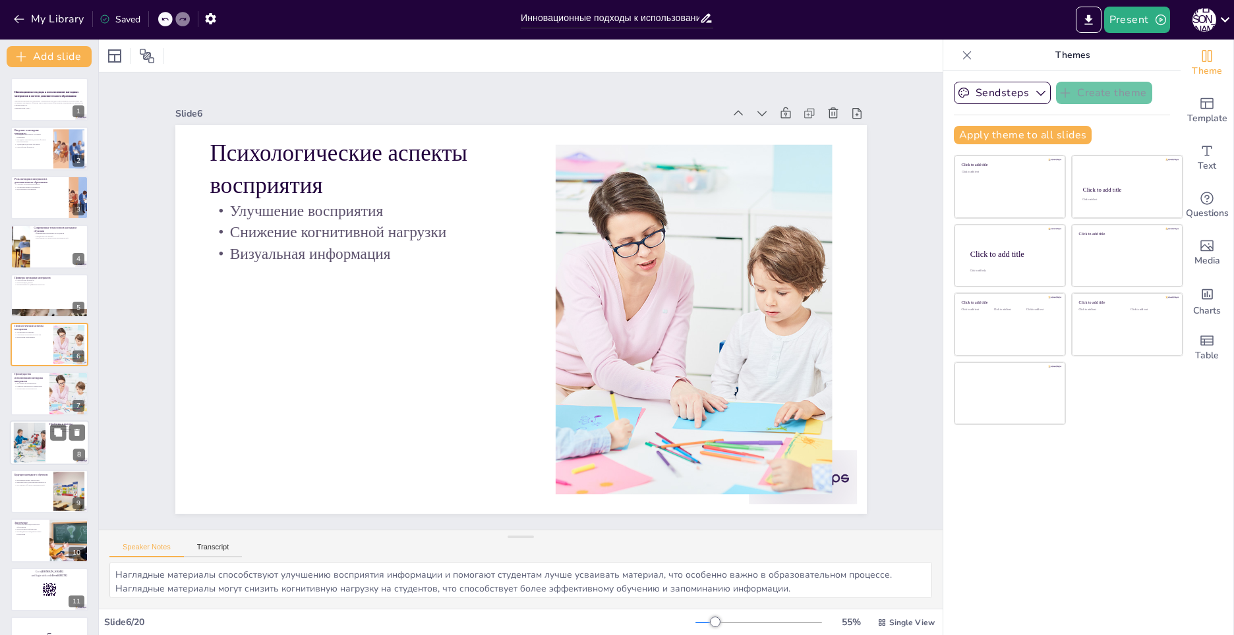
click at [57, 424] on p "Проблемы и вызовы" at bounding box center [67, 424] width 36 height 4
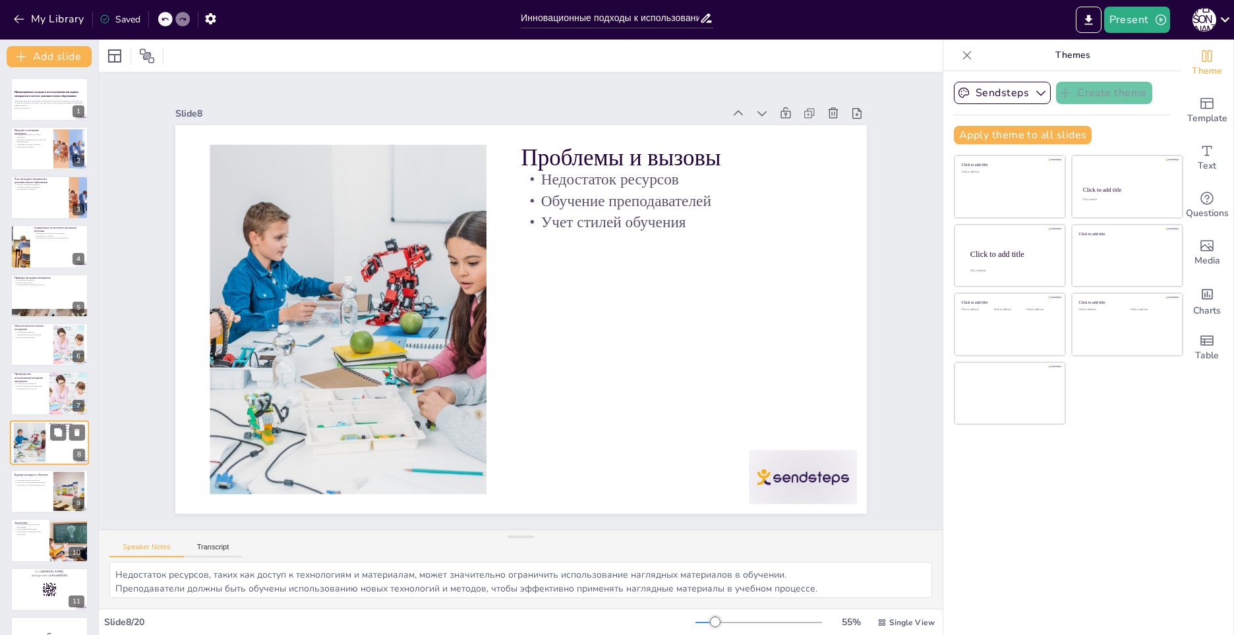
scroll to position [92, 0]
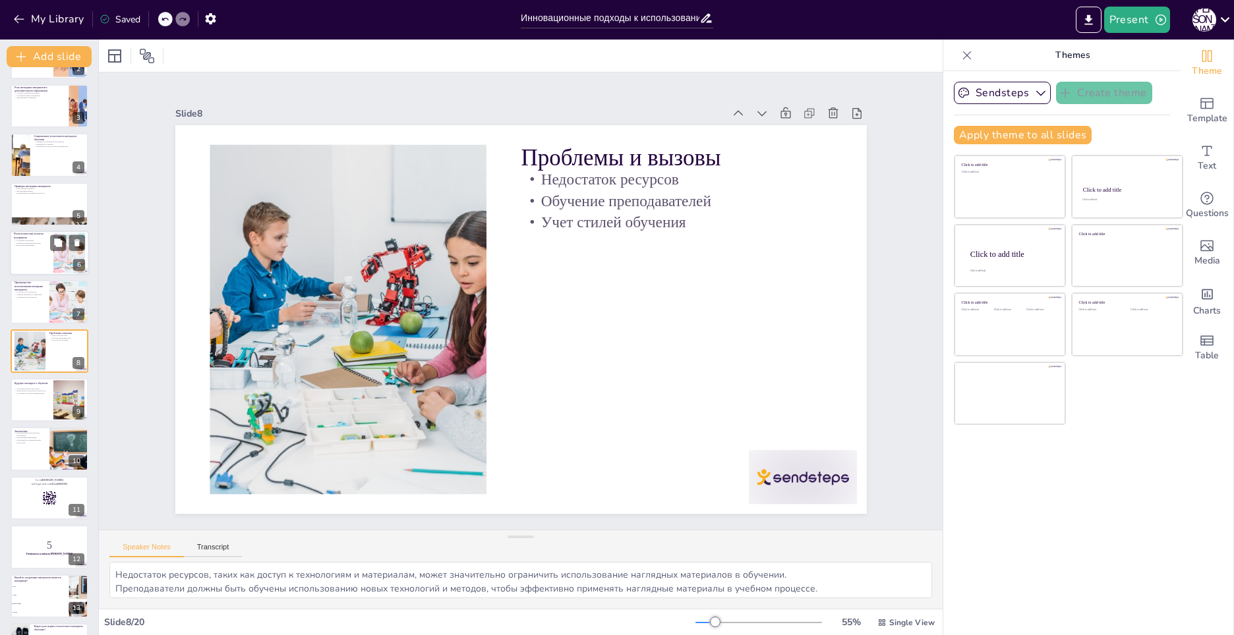
click at [49, 305] on div at bounding box center [50, 301] width 78 height 43
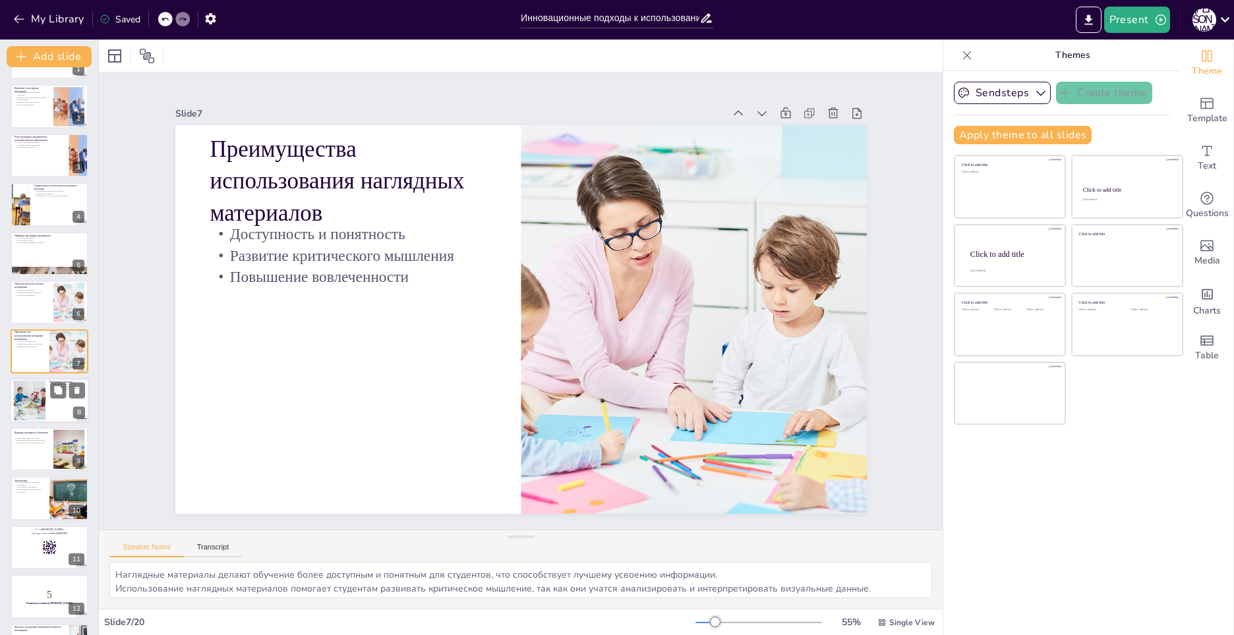
click at [45, 386] on div at bounding box center [29, 400] width 60 height 40
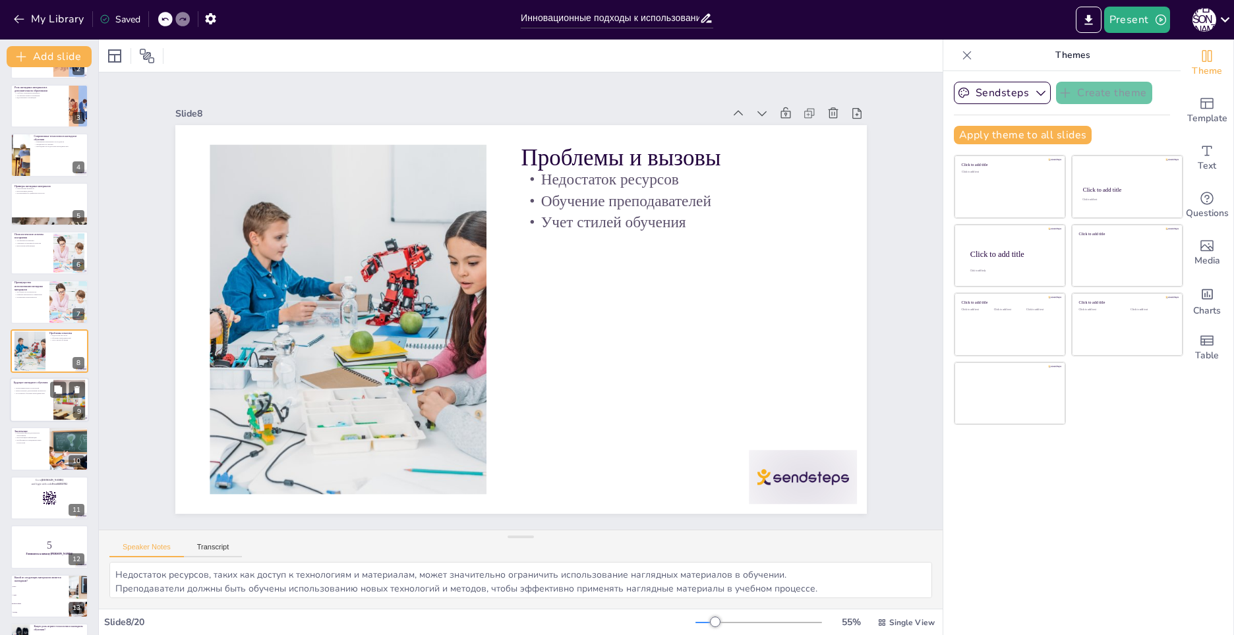
click at [40, 391] on p "Виртуальная и дополненная реальность" at bounding box center [32, 391] width 36 height 3
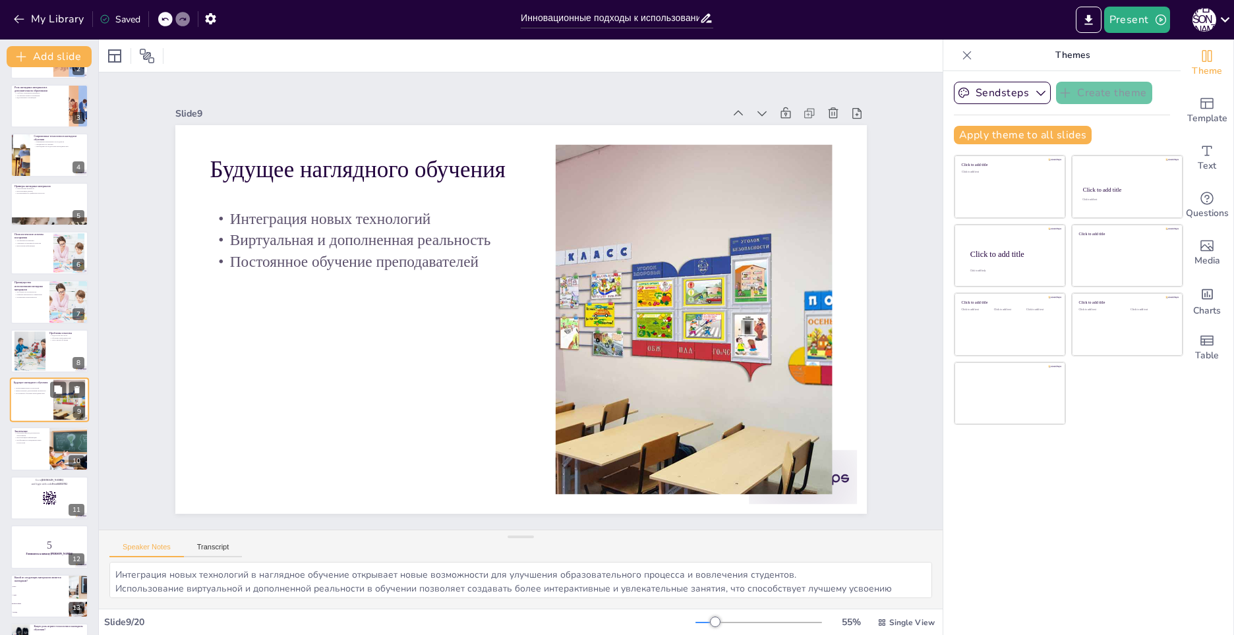
scroll to position [140, 0]
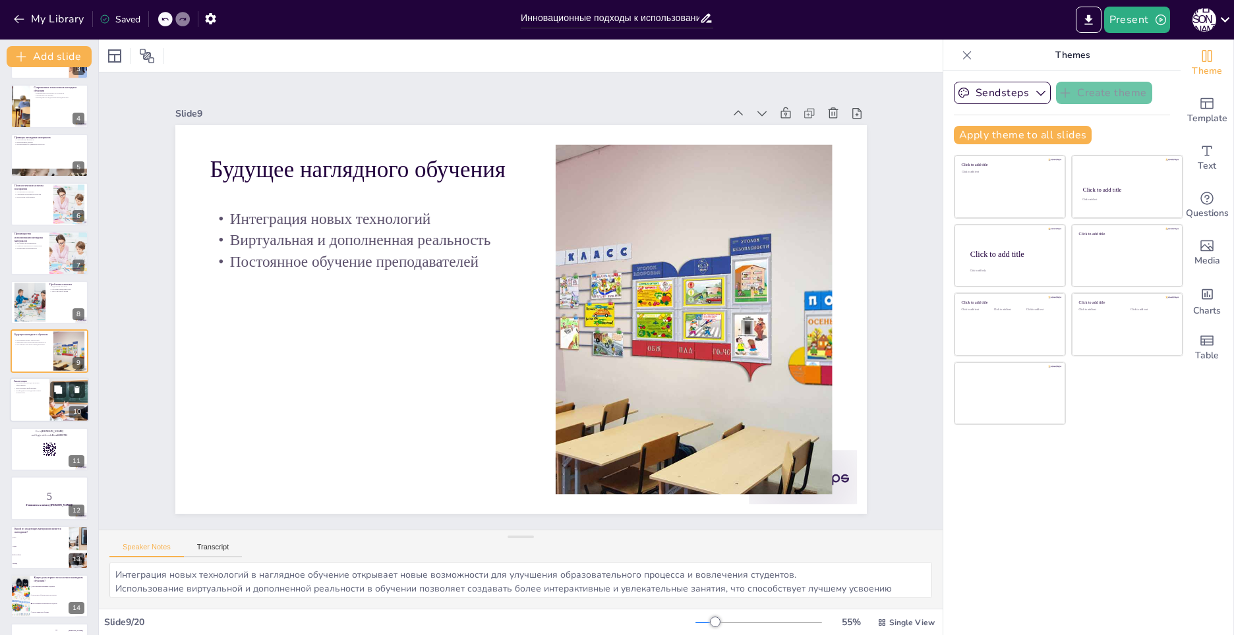
click at [36, 407] on div at bounding box center [49, 400] width 79 height 45
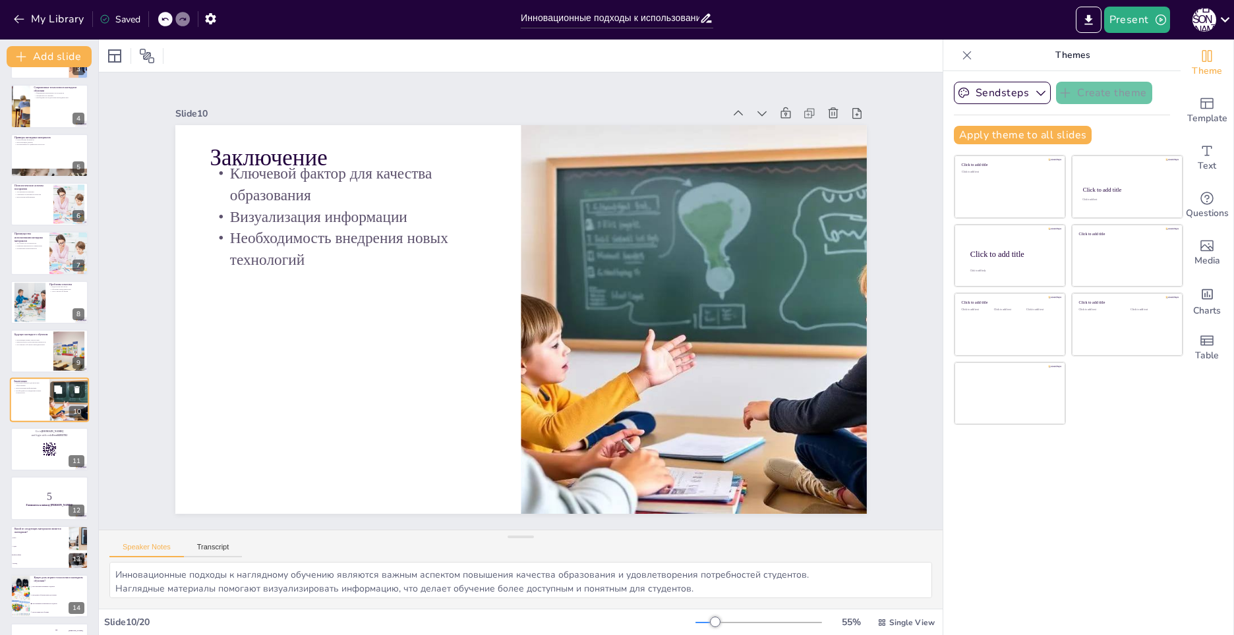
scroll to position [190, 0]
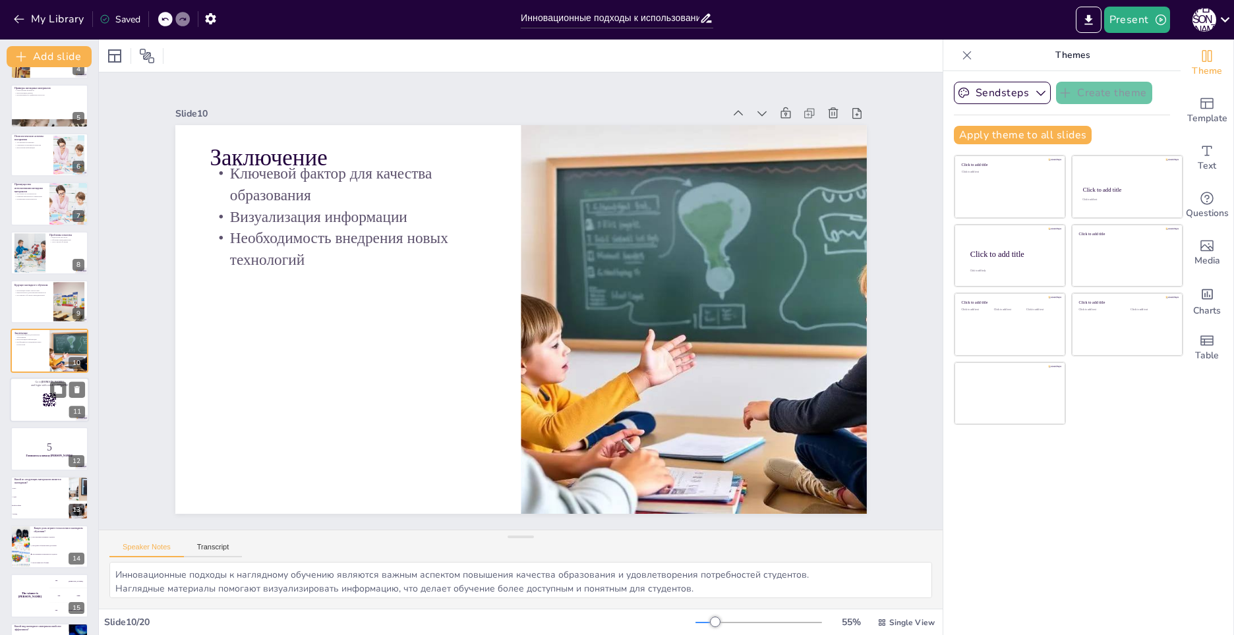
click at [42, 403] on icon at bounding box center [49, 400] width 14 height 14
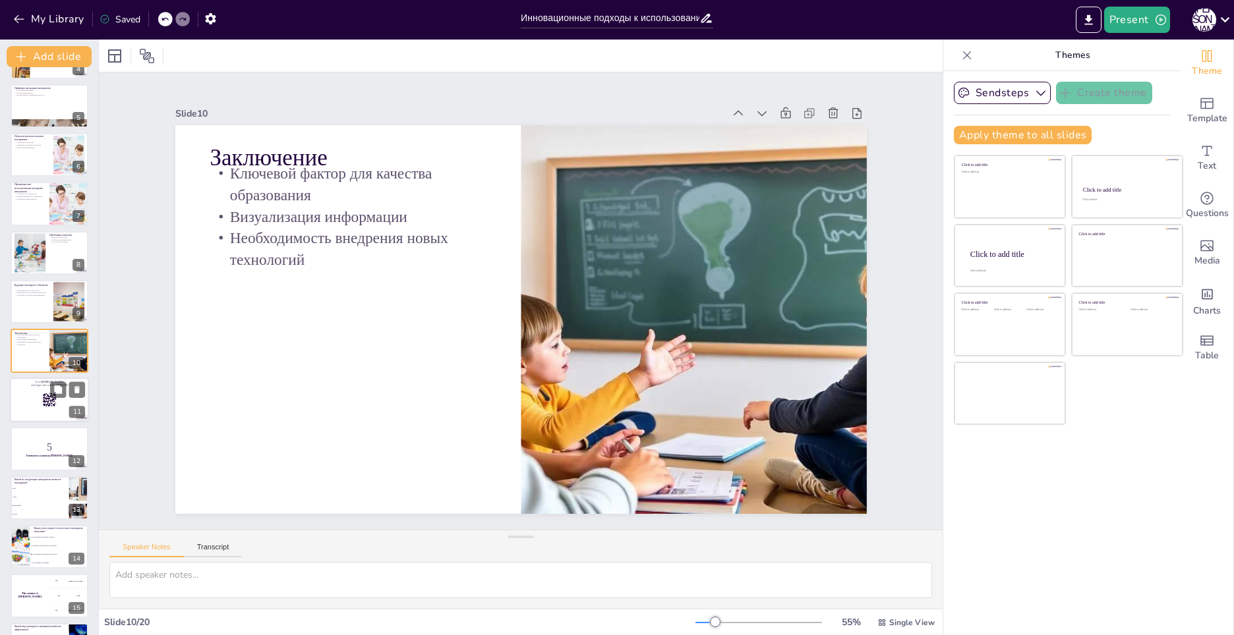
scroll to position [239, 0]
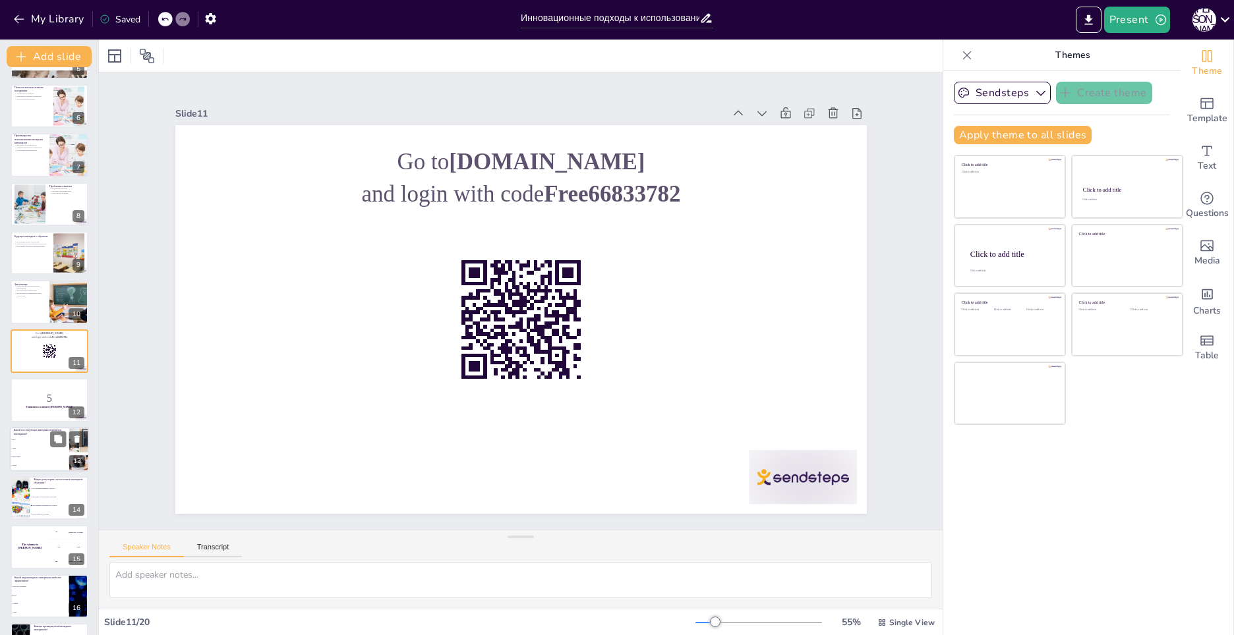
click at [42, 397] on p "5" at bounding box center [49, 398] width 70 height 14
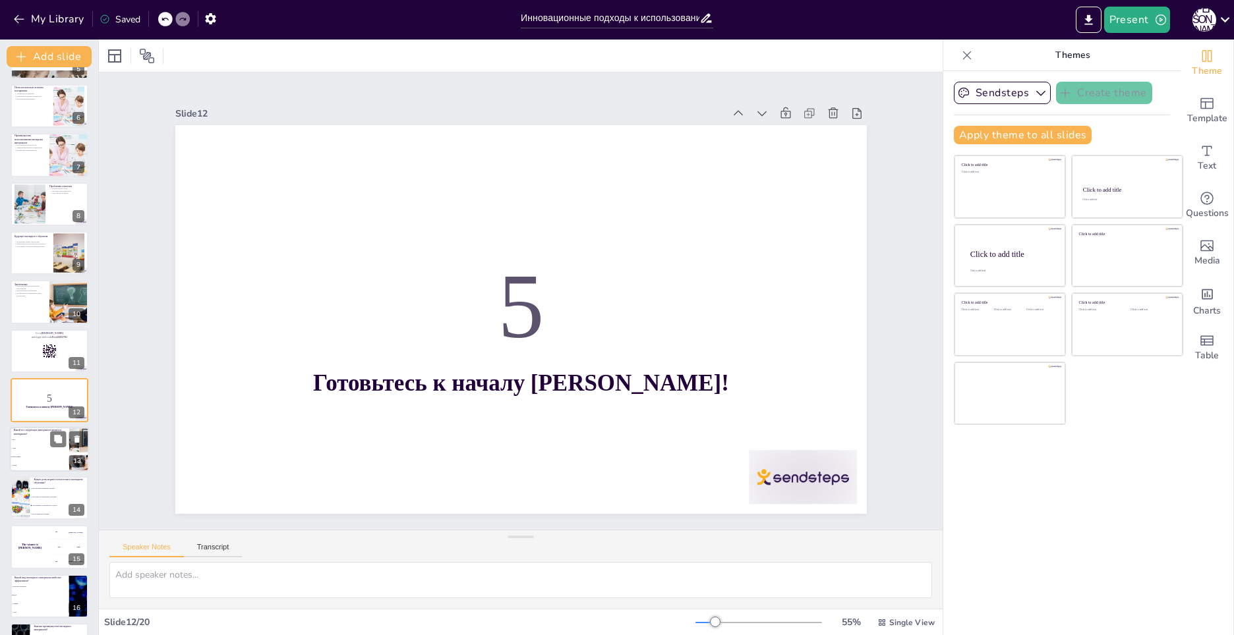
scroll to position [287, 0]
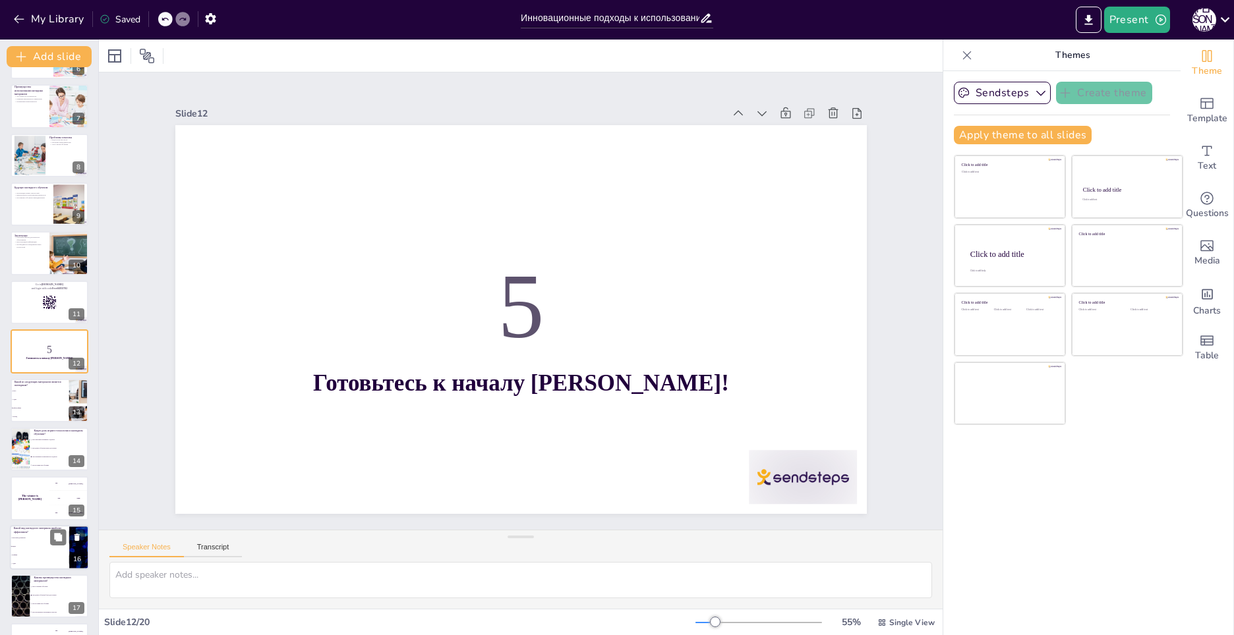
click at [42, 442] on li "Они уменьшают внимание студентов" at bounding box center [59, 440] width 59 height 8
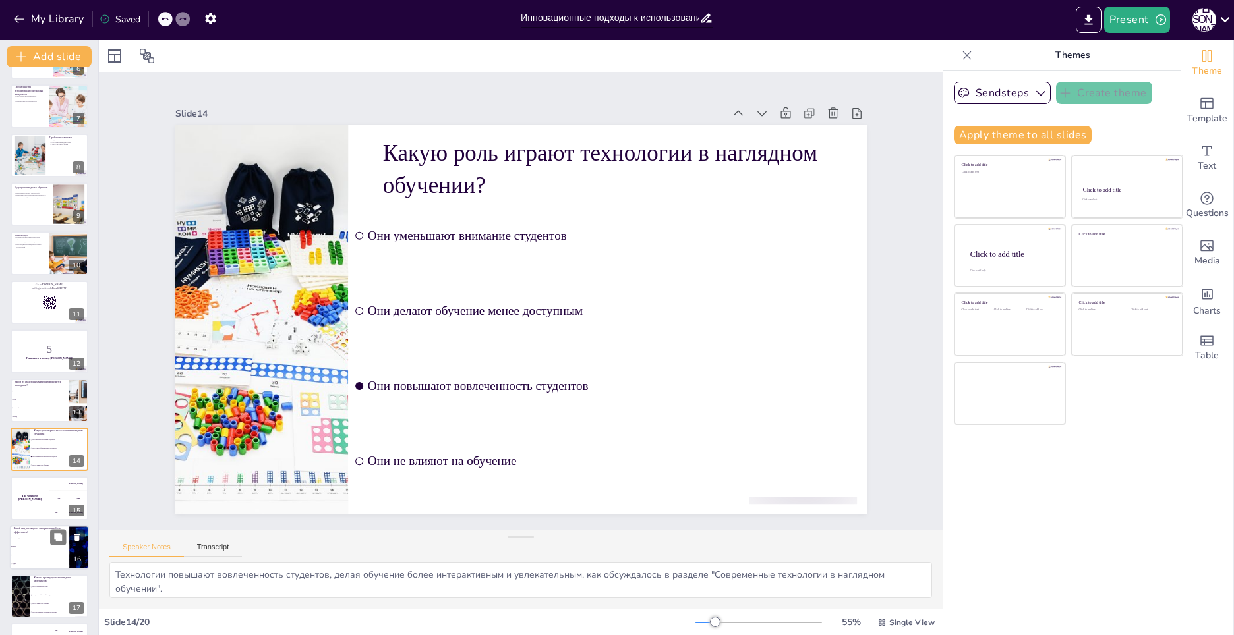
scroll to position [386, 0]
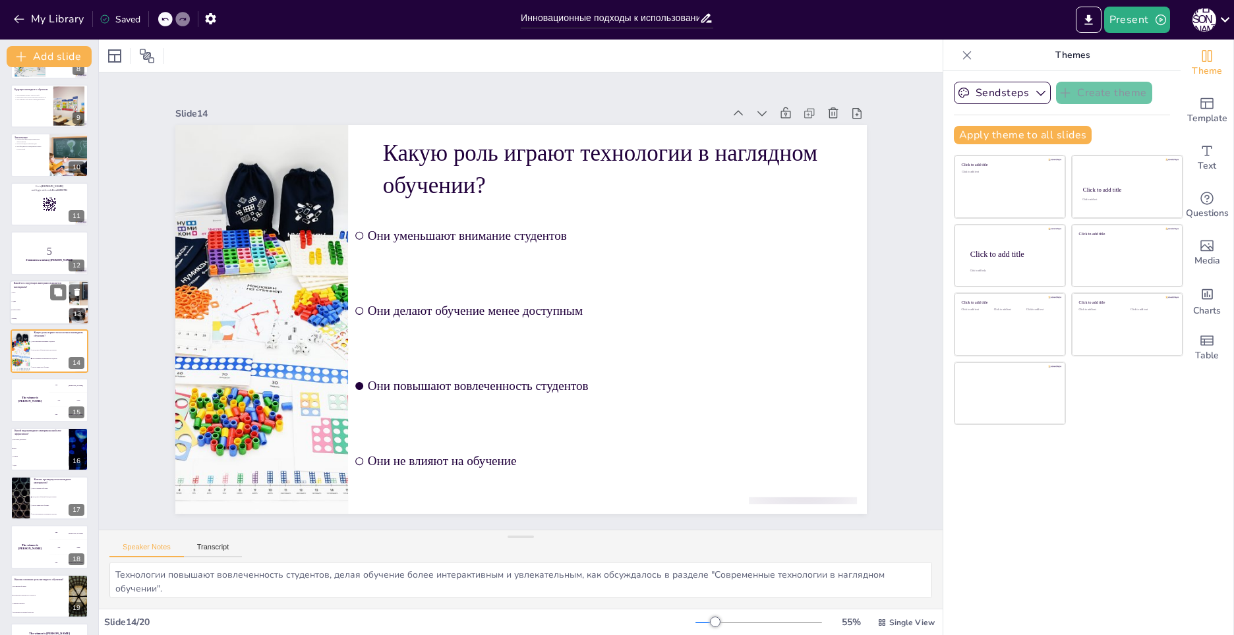
click at [48, 303] on li "Аудио" at bounding box center [39, 301] width 59 height 9
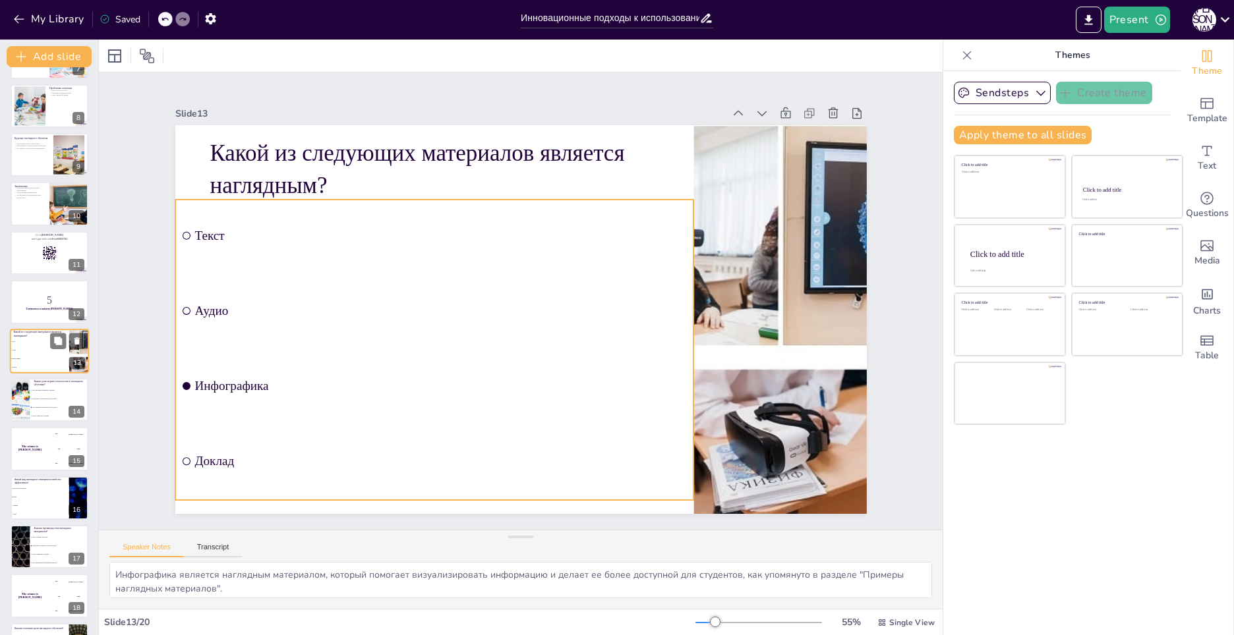
click at [36, 355] on li "Инфографика" at bounding box center [39, 359] width 59 height 9
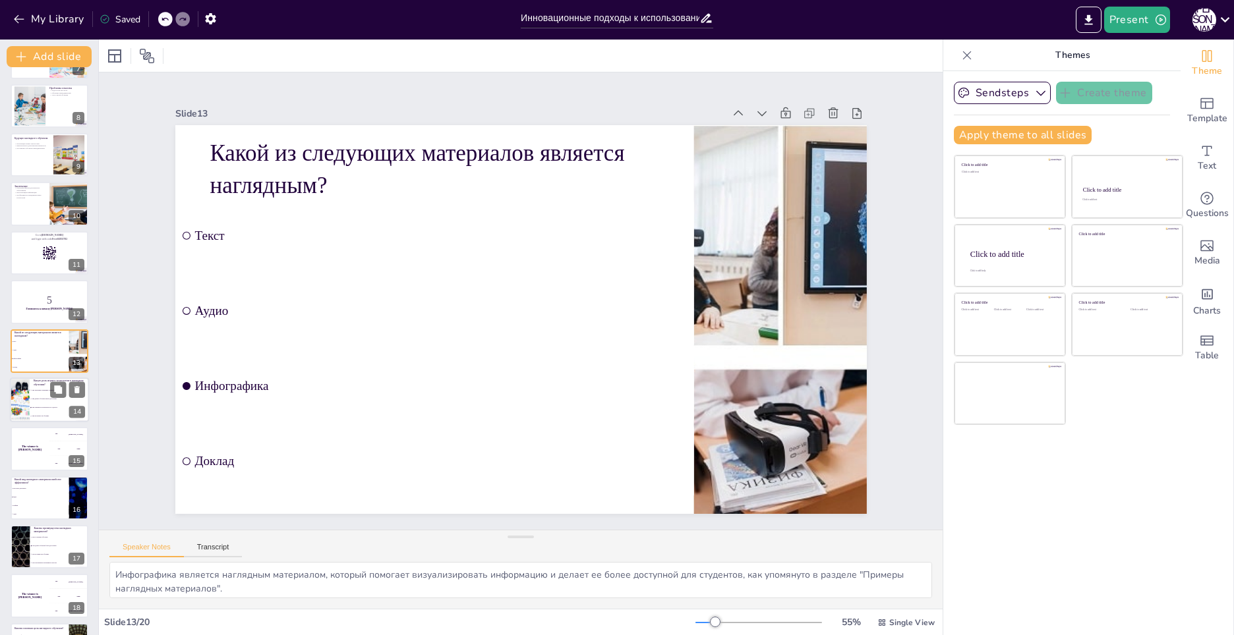
click at [38, 392] on li "Они уменьшают внимание студентов" at bounding box center [59, 390] width 59 height 9
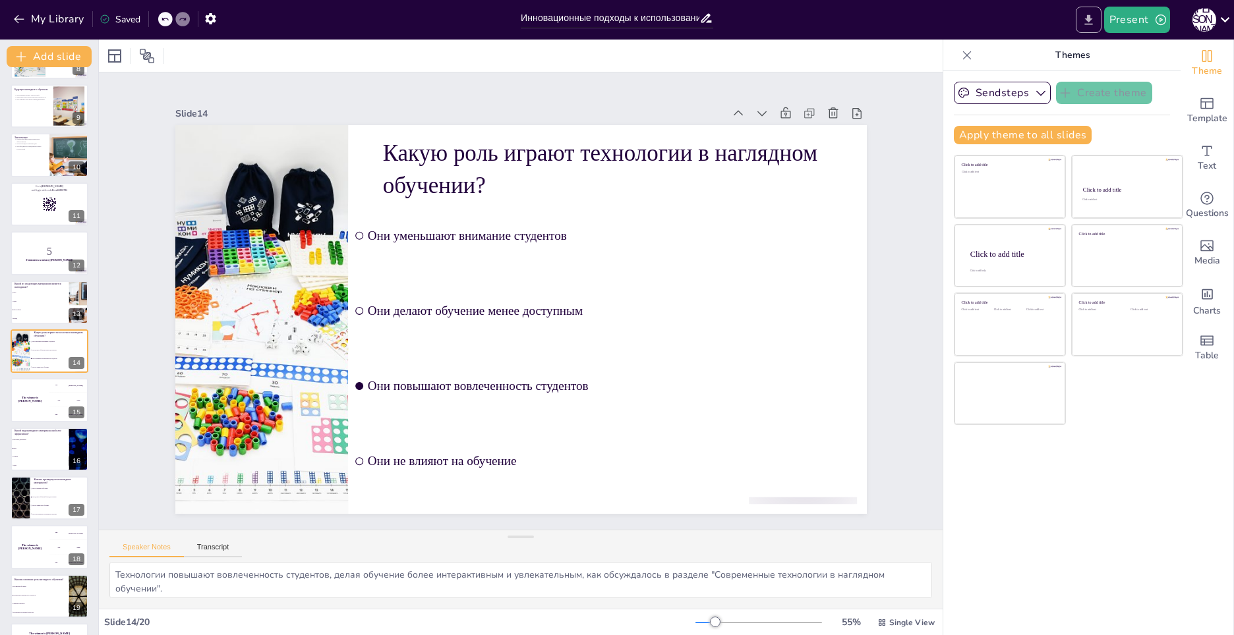
click at [1089, 17] on icon "Export to PowerPoint" at bounding box center [1088, 19] width 8 height 10
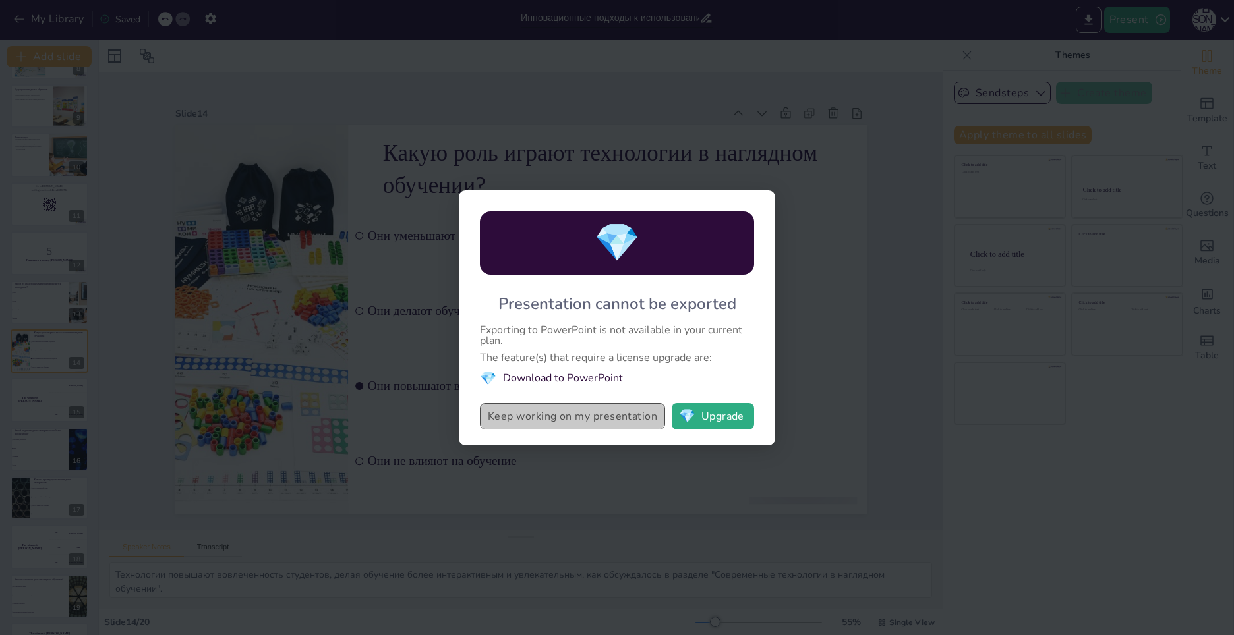
click at [622, 417] on button "Keep working on my presentation" at bounding box center [572, 416] width 185 height 26
